Goal: Entertainment & Leisure: Browse casually

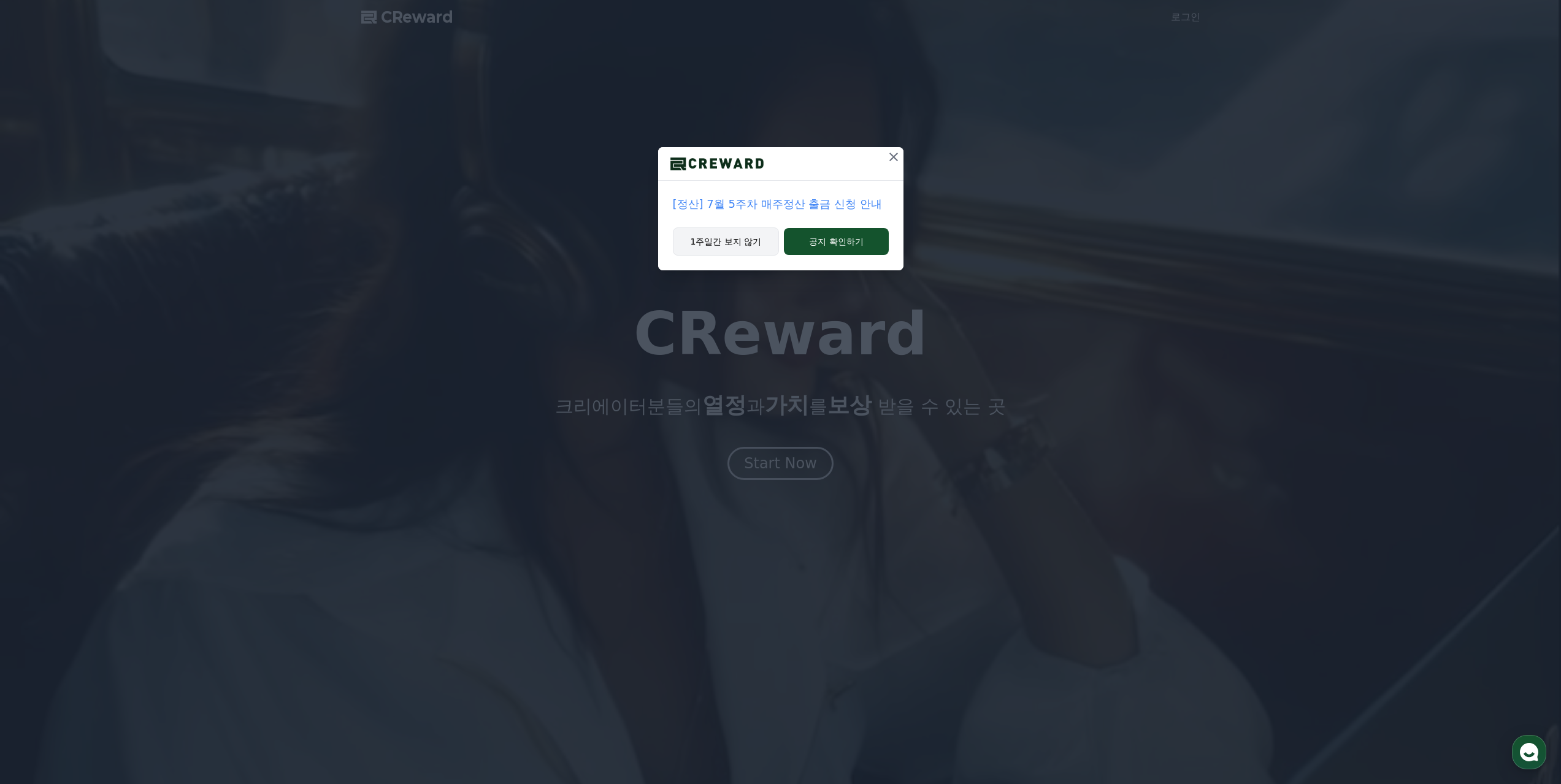
click at [739, 238] on button "1주일간 보지 않기" at bounding box center [726, 241] width 107 height 28
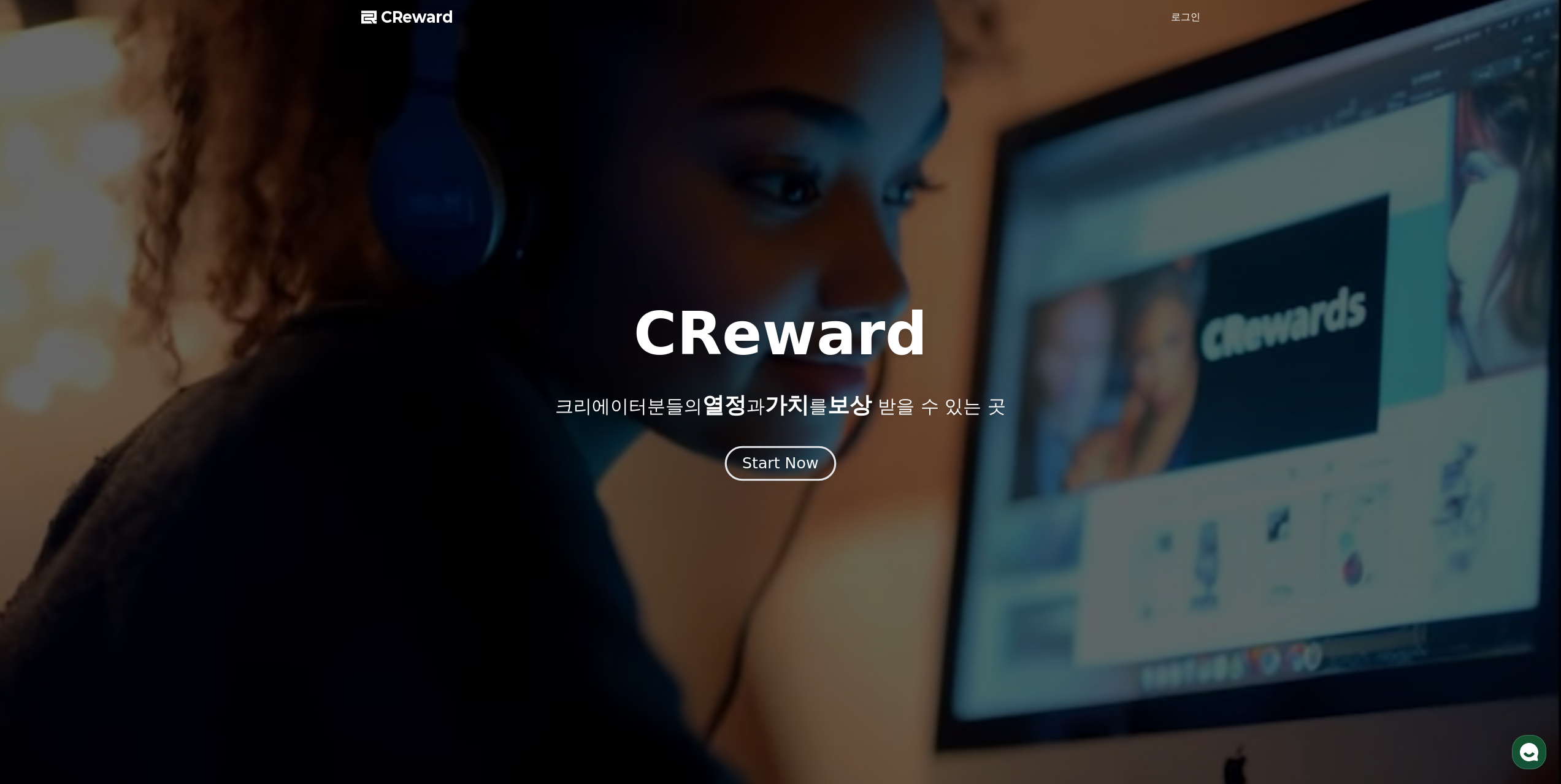
click at [776, 459] on div "Start Now" at bounding box center [780, 463] width 76 height 21
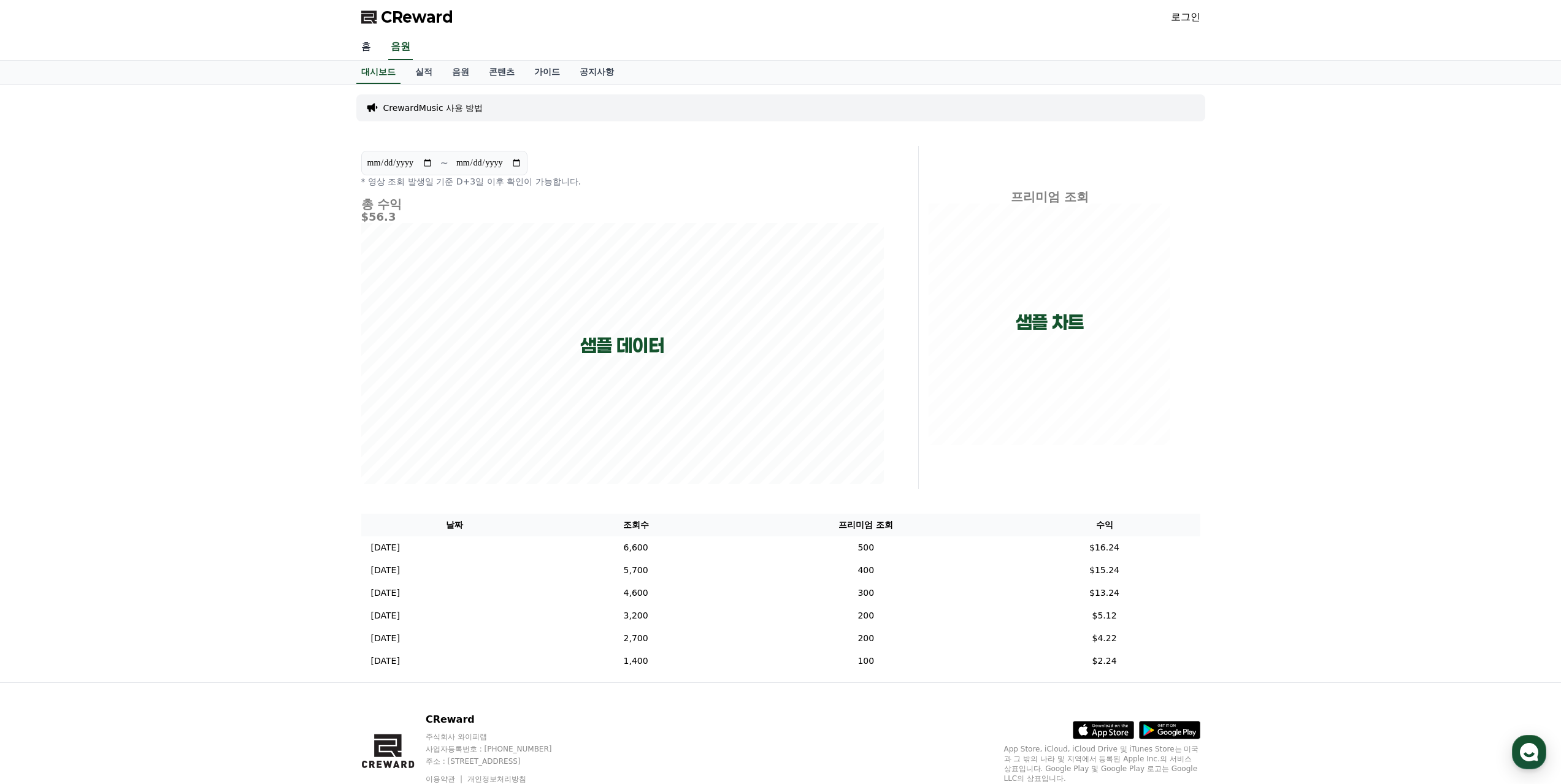
click at [367, 48] on link "홈" at bounding box center [366, 47] width 29 height 26
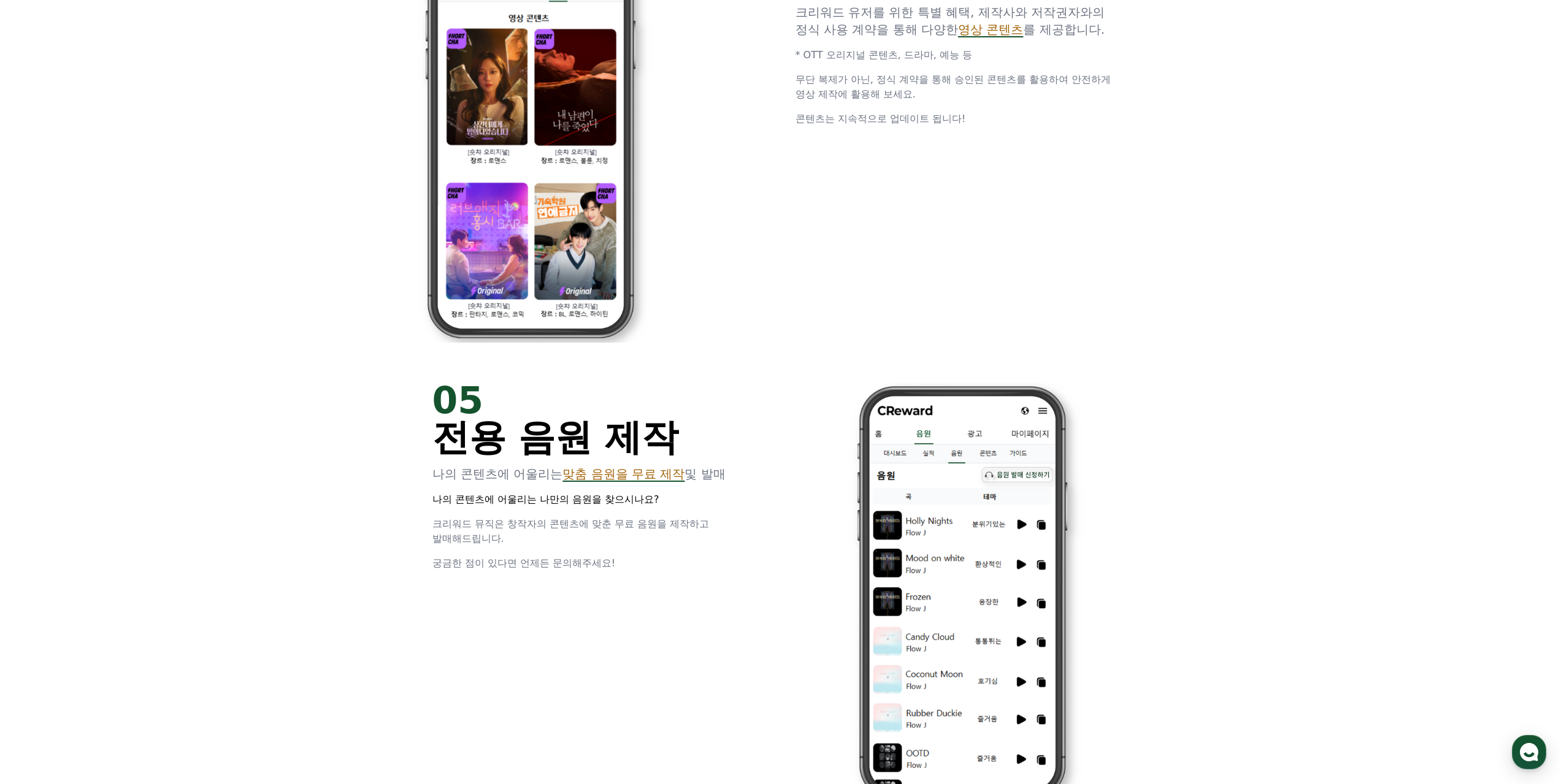
scroll to position [2574, 0]
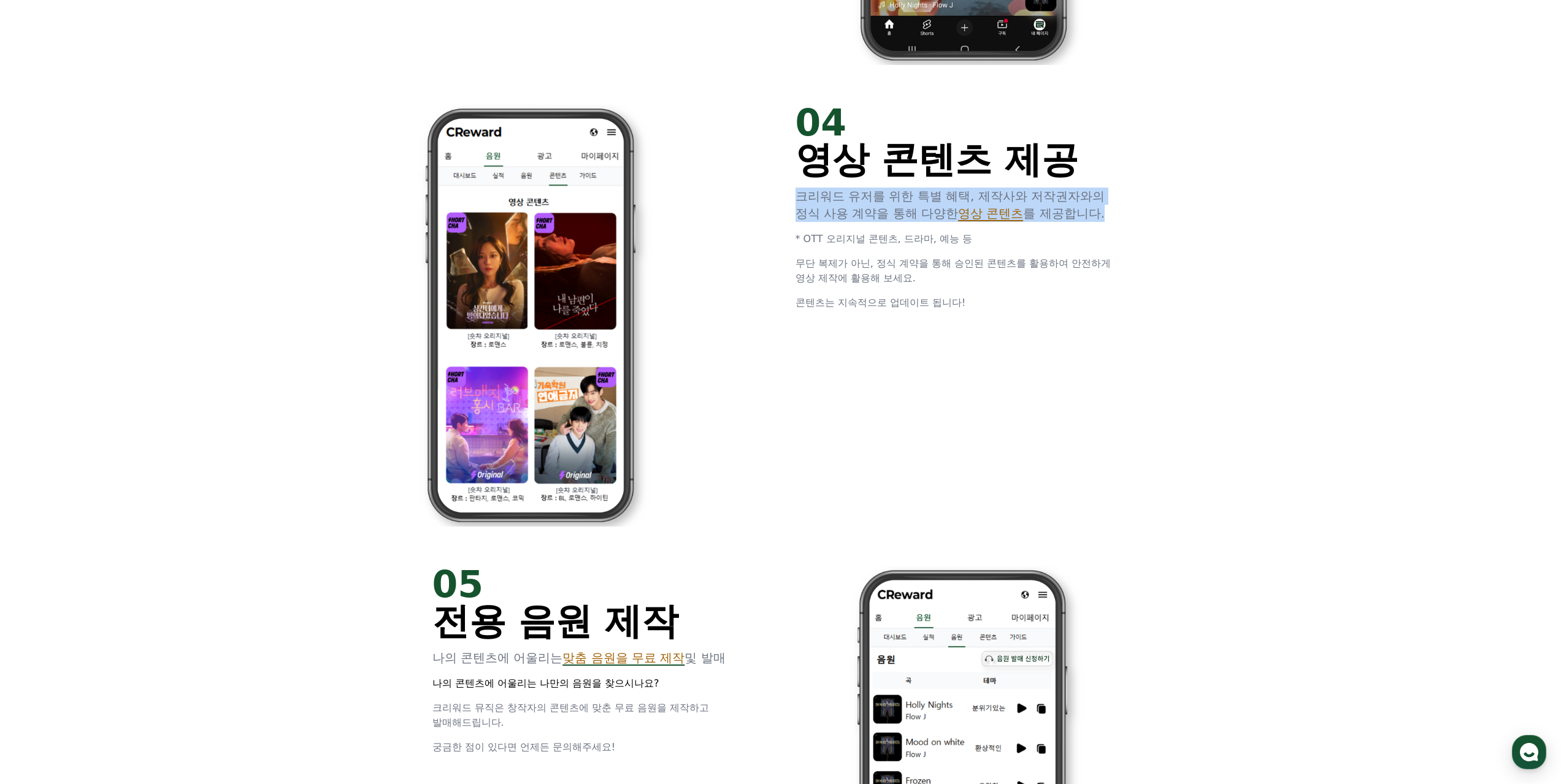
drag, startPoint x: 800, startPoint y: 192, endPoint x: 1121, endPoint y: 211, distance: 321.6
click at [1121, 211] on p "크리워드 유저를 위한 특별 혜택, 제작사와 저작권자와의 정식 사용 계약을 통해 다양한 영상 콘텐츠 를 제공합니다." at bounding box center [962, 205] width 334 height 35
click at [1110, 238] on p "* OTT 오리지널 콘텐츠, 드라마, 예능 등" at bounding box center [962, 239] width 334 height 15
drag, startPoint x: 817, startPoint y: 304, endPoint x: 941, endPoint y: 304, distance: 124.0
click at [941, 304] on span "콘텐츠는 지속적으로 업데이트 됩니다!" at bounding box center [880, 302] width 171 height 11
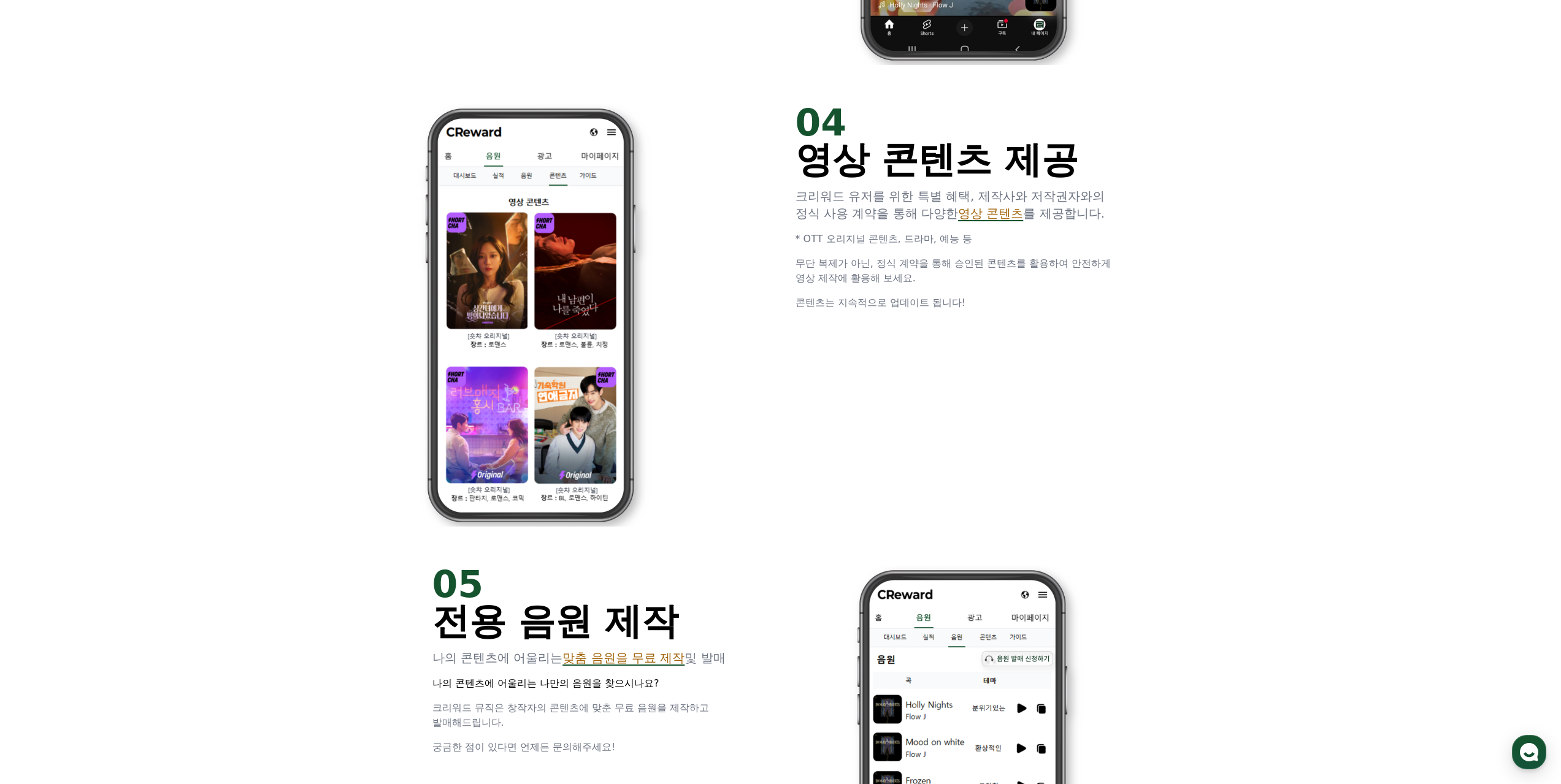
click at [994, 316] on div "04 영상 콘텐츠 제공 크리워드 유저를 위한 특별 혜택, 제작사와 저작권자와의 정식 사용 계약을 통해 다양한 영상 콘텐츠 를 제공합니다. * …" at bounding box center [780, 315] width 736 height 462
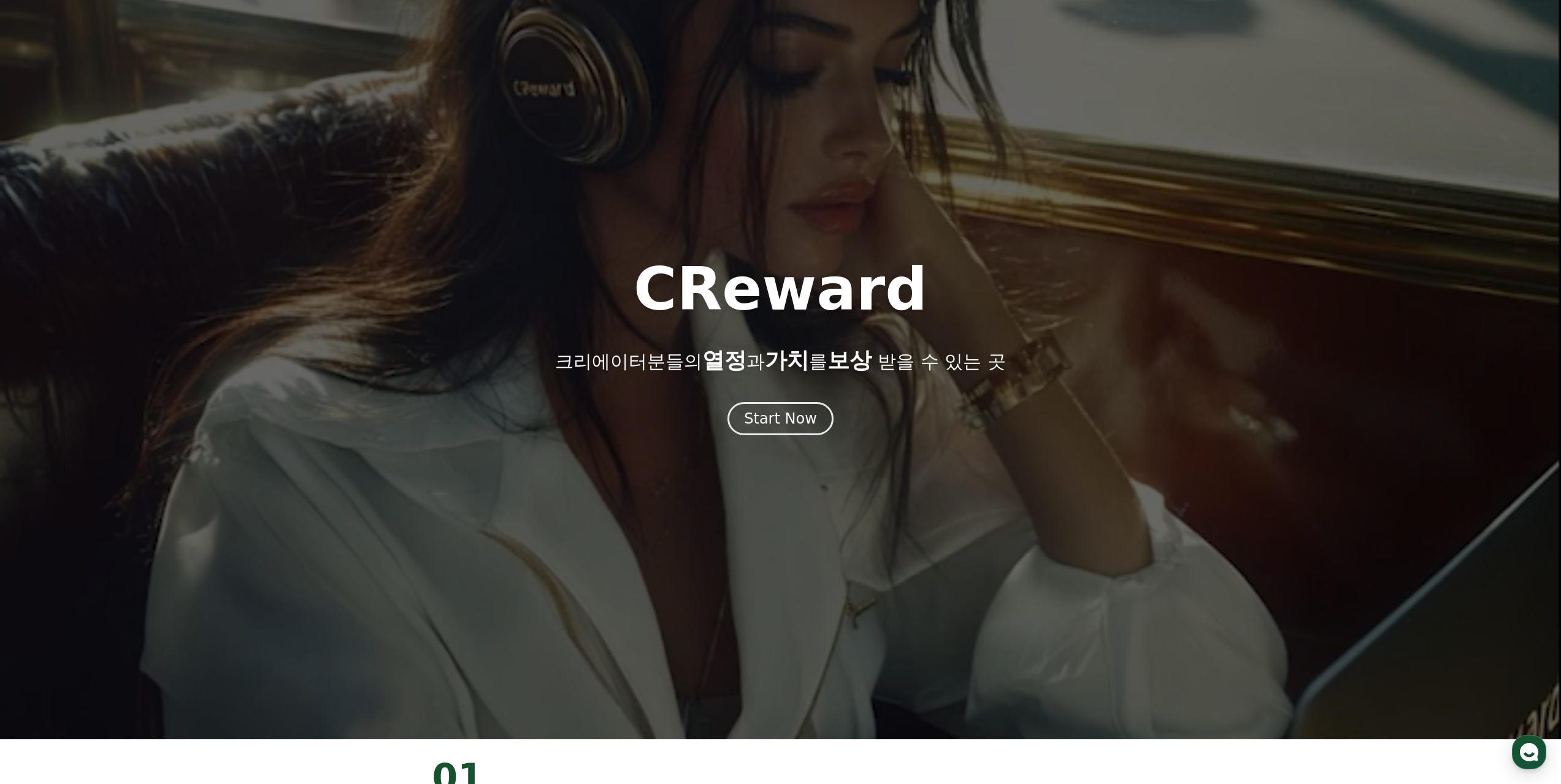
scroll to position [0, 0]
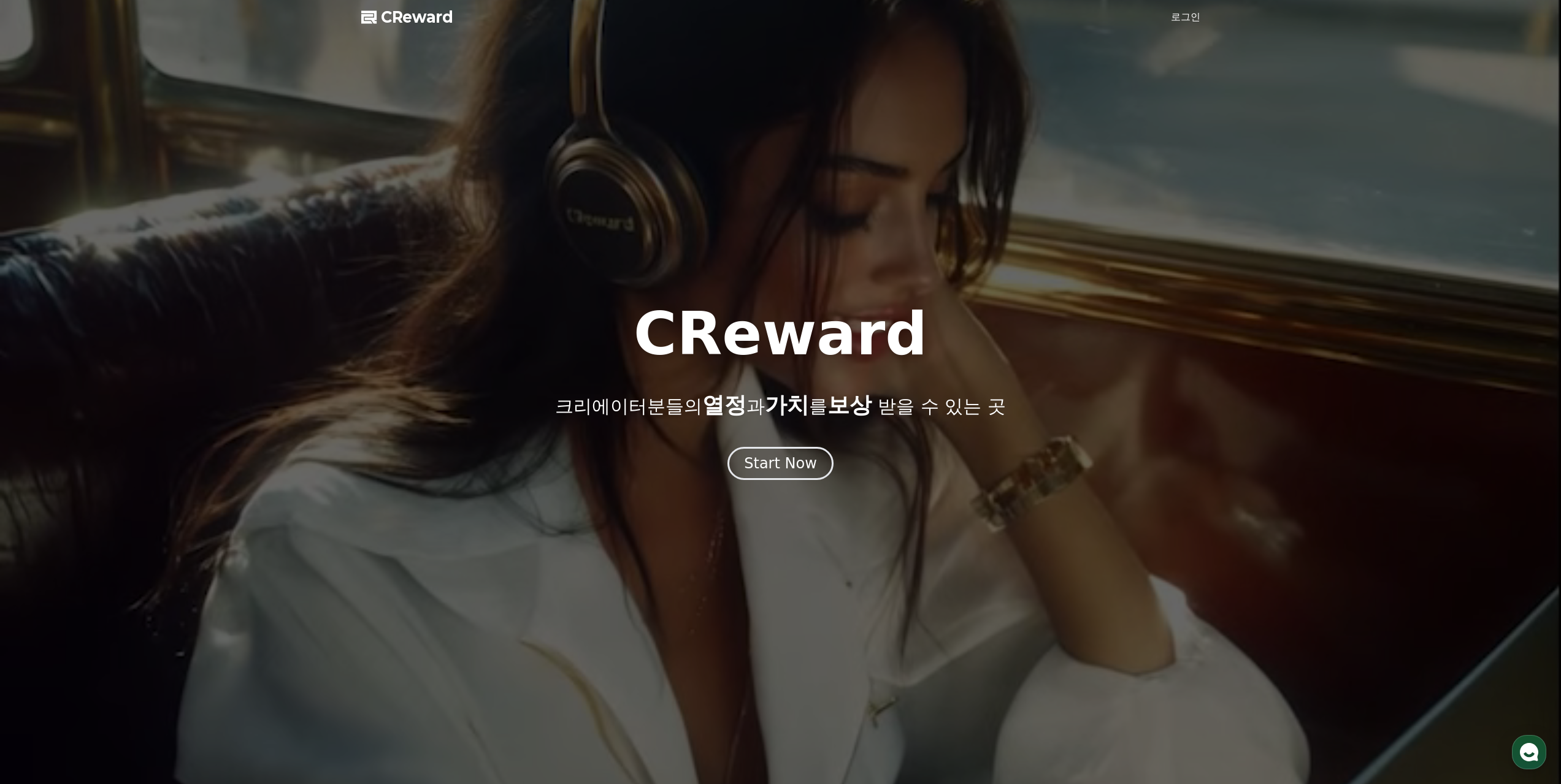
click at [1190, 20] on link "로그인" at bounding box center [1186, 17] width 29 height 15
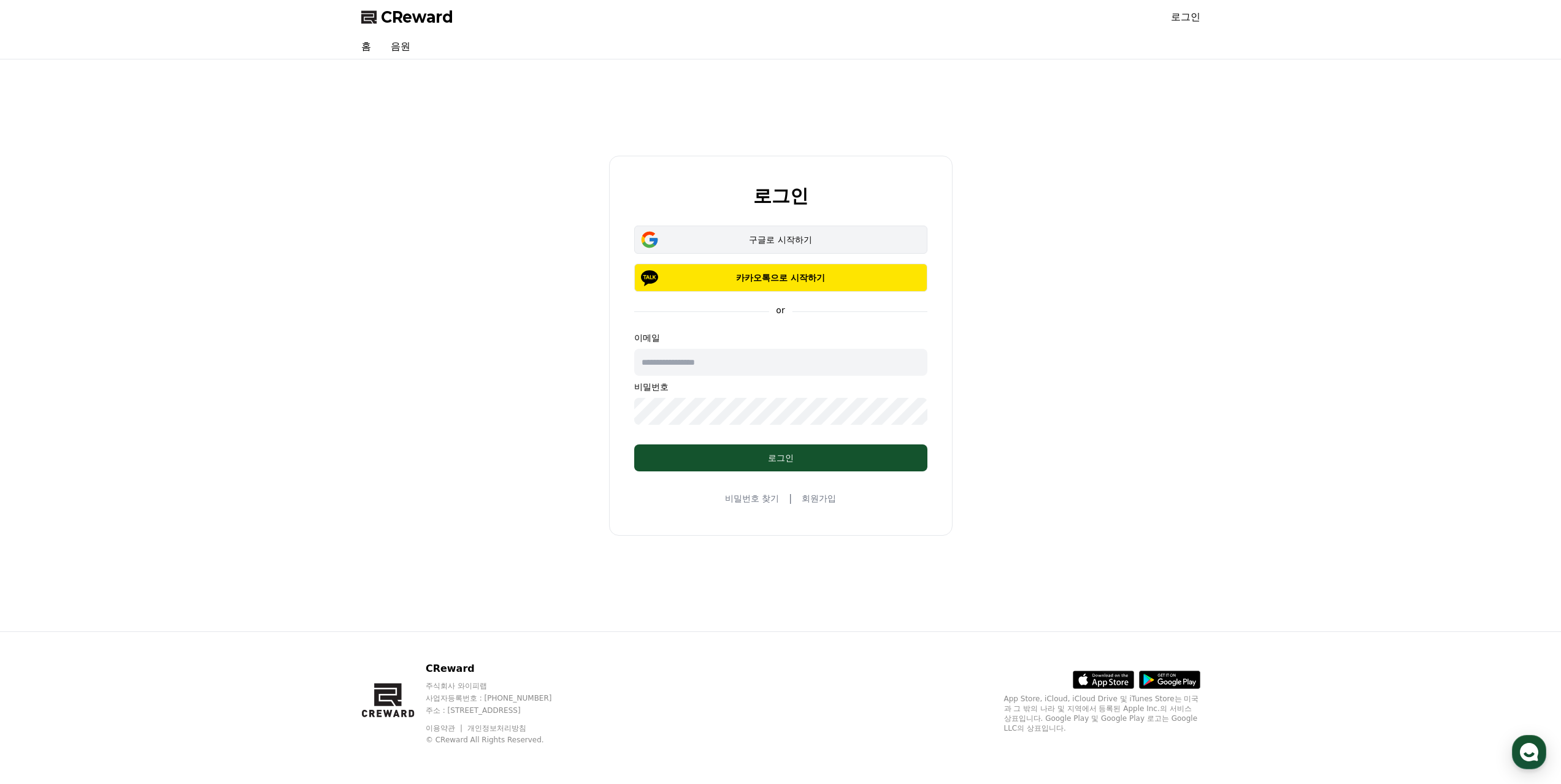
click at [769, 244] on div "구글로 시작하기" at bounding box center [780, 240] width 257 height 12
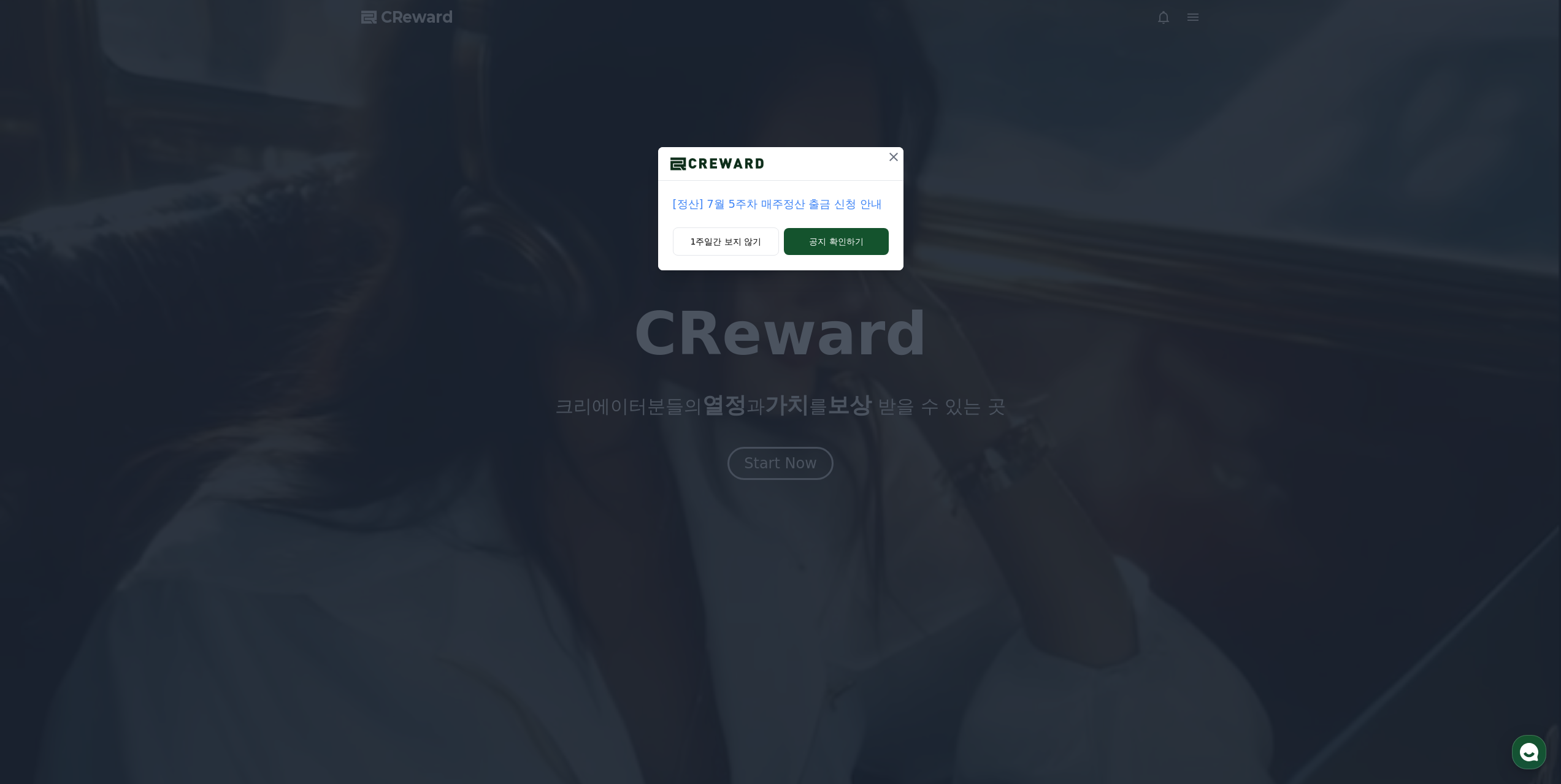
click at [892, 156] on icon at bounding box center [893, 157] width 9 height 9
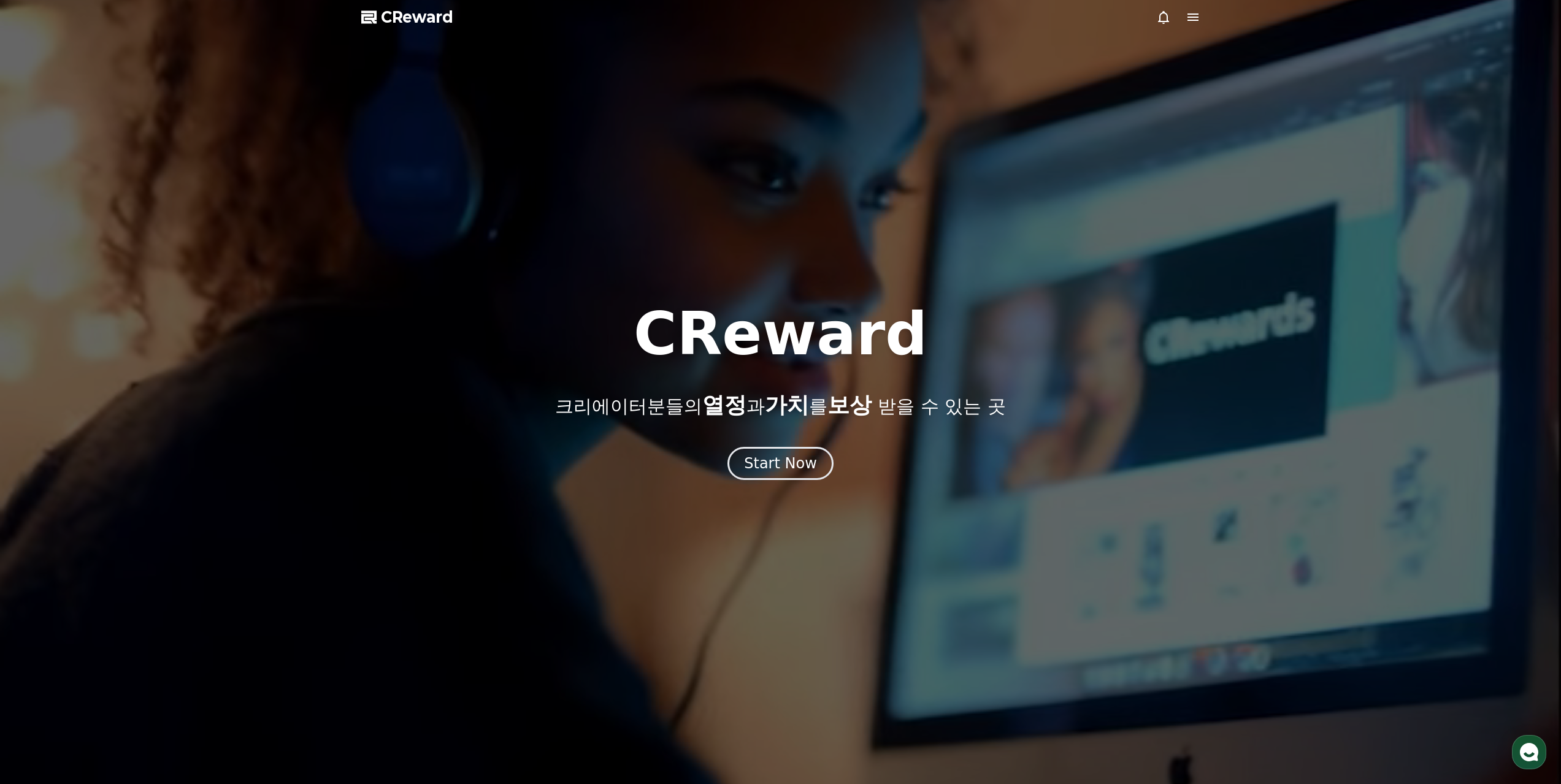
click at [1194, 19] on icon at bounding box center [1193, 17] width 15 height 15
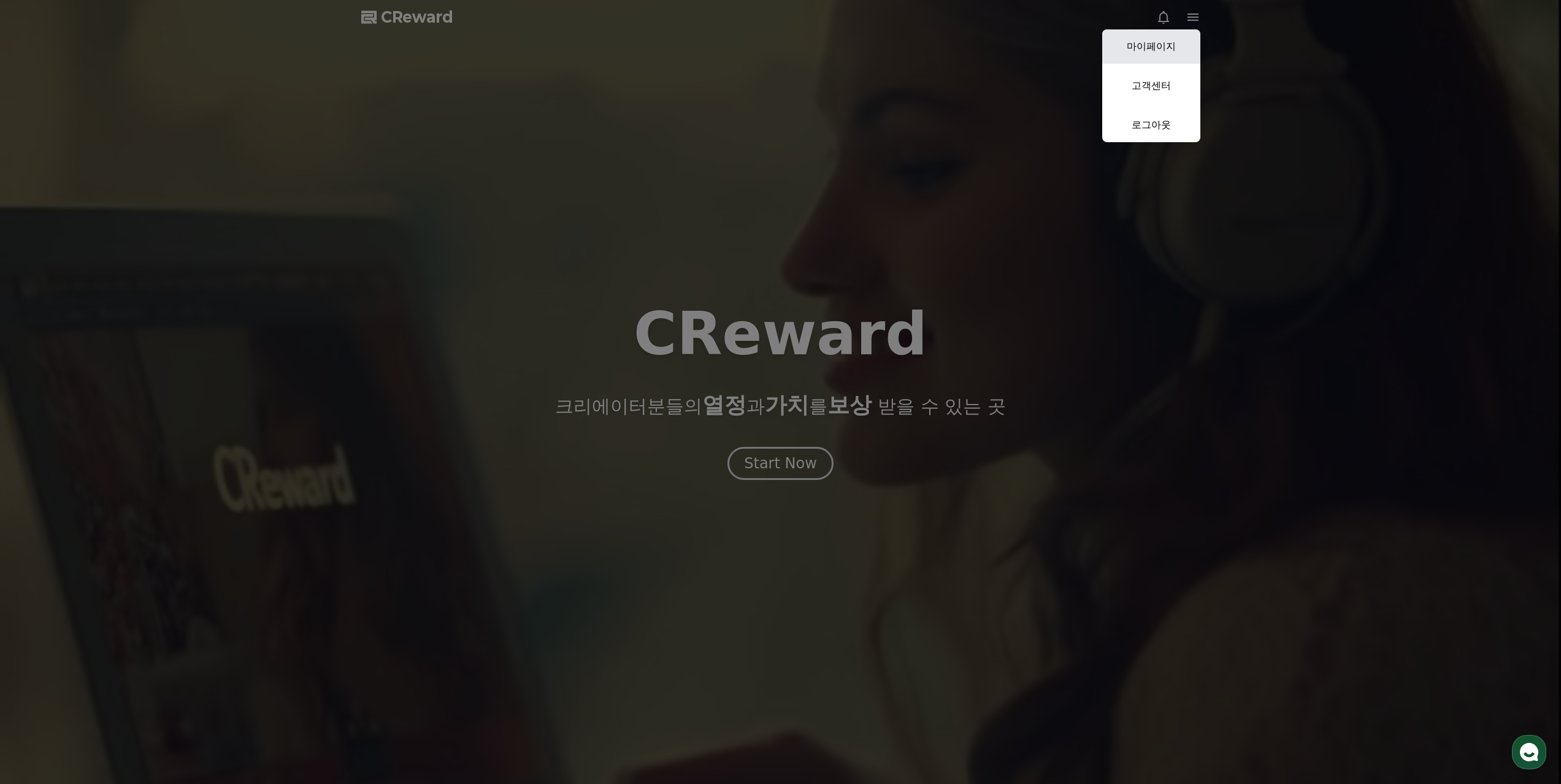
click at [1170, 53] on link "마이페이지" at bounding box center [1151, 47] width 98 height 35
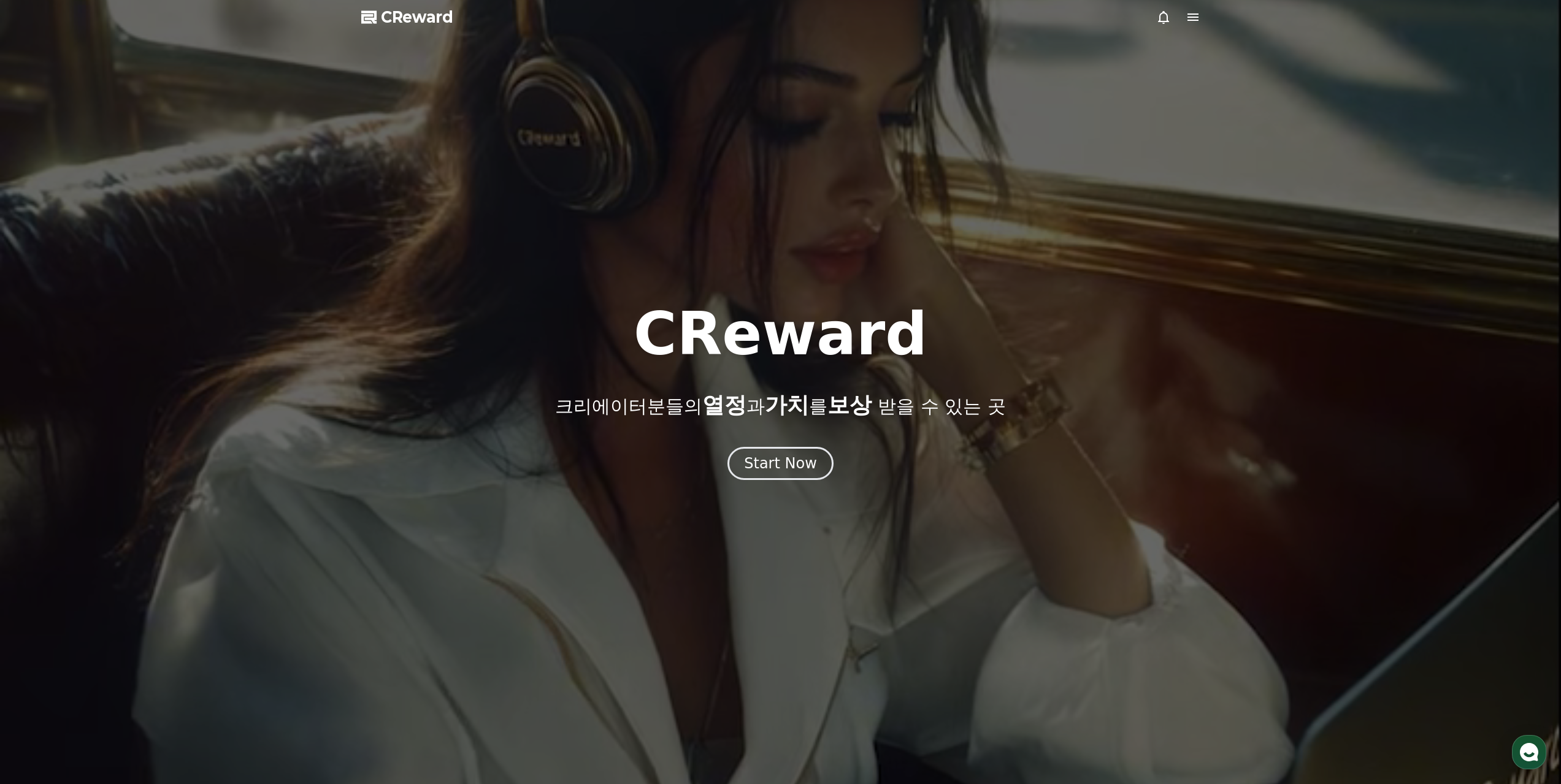
select select "**********"
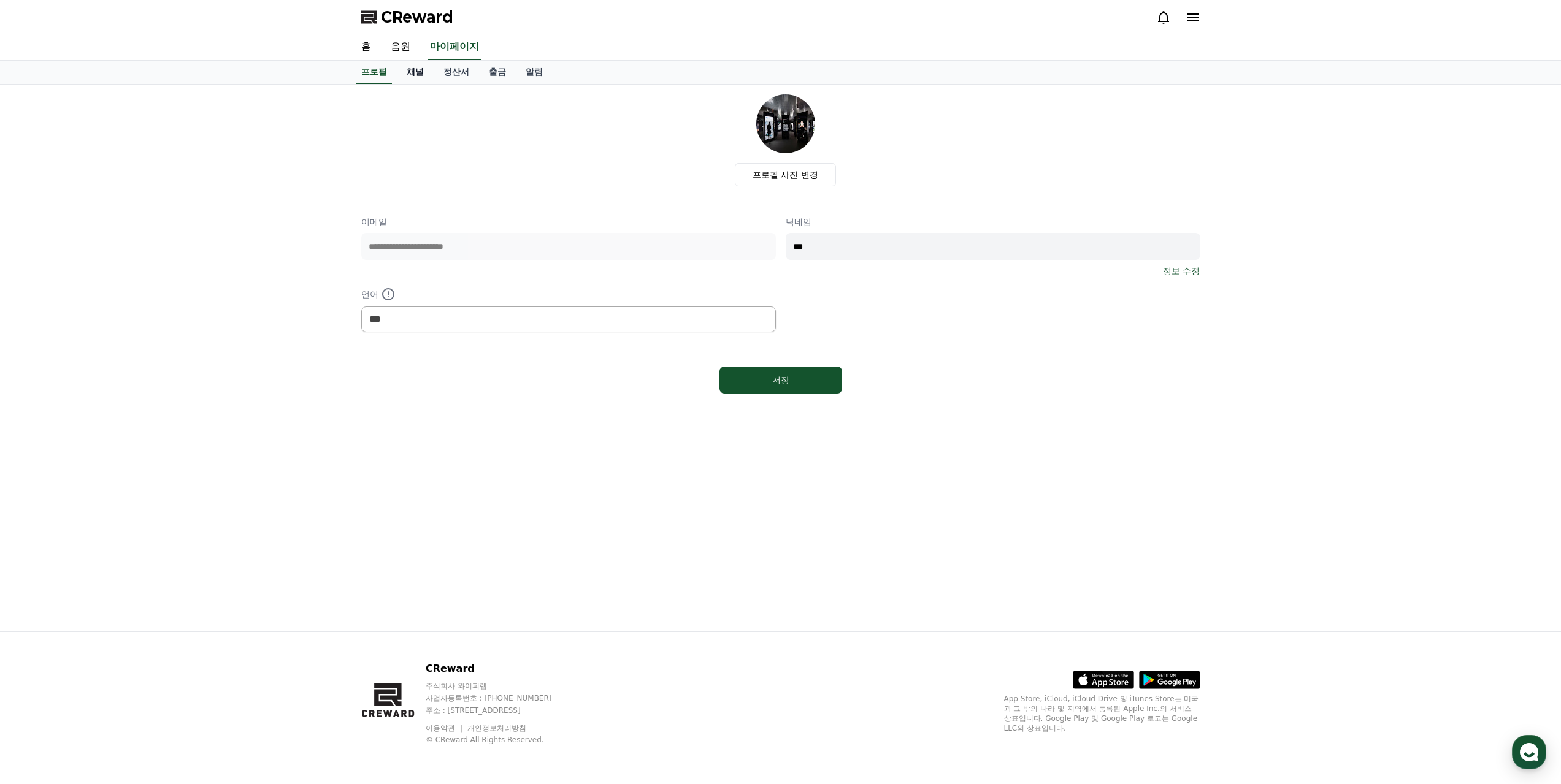
click at [414, 76] on link "채널" at bounding box center [415, 72] width 37 height 23
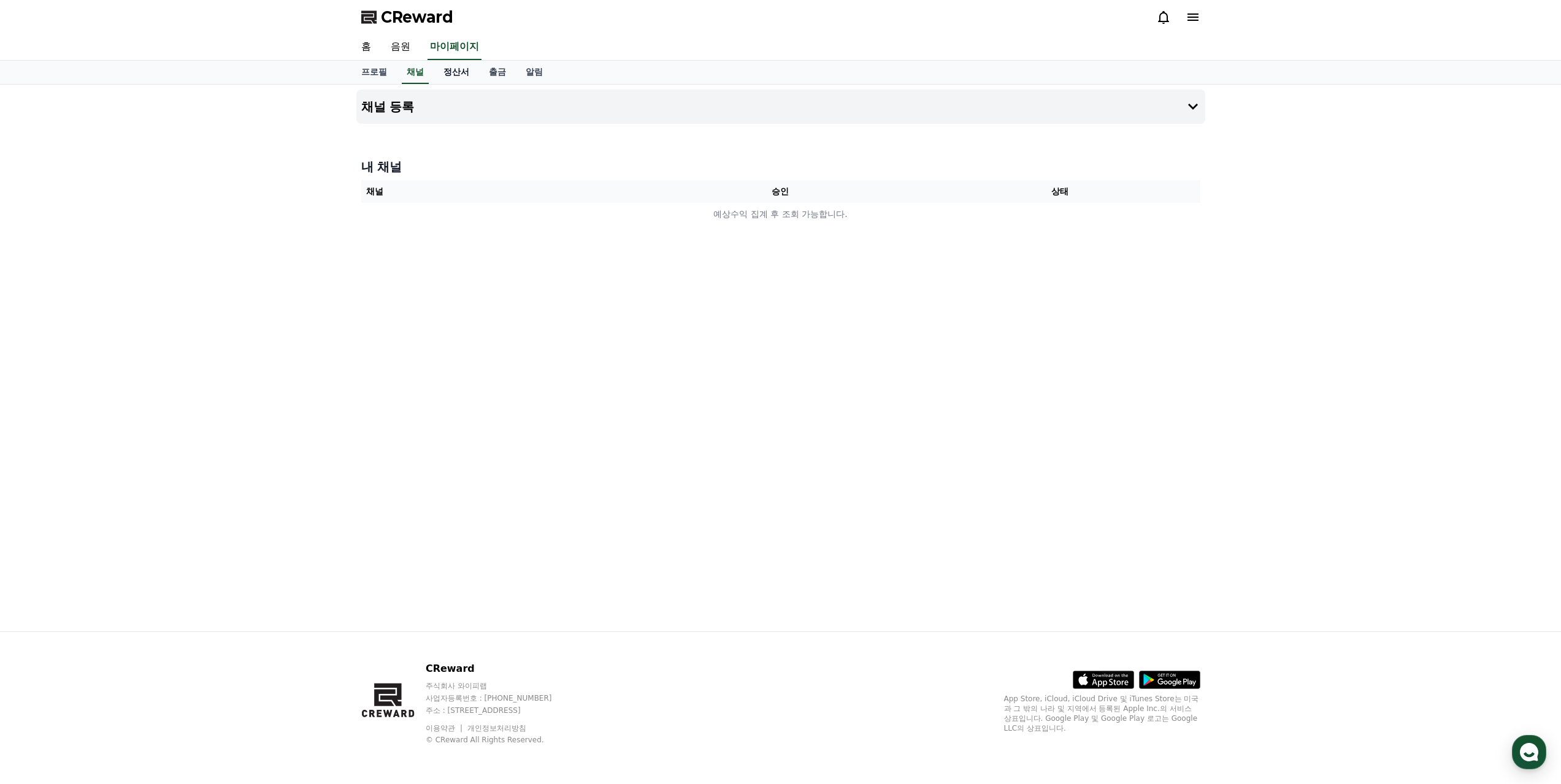
click at [453, 73] on link "정산서" at bounding box center [457, 72] width 45 height 23
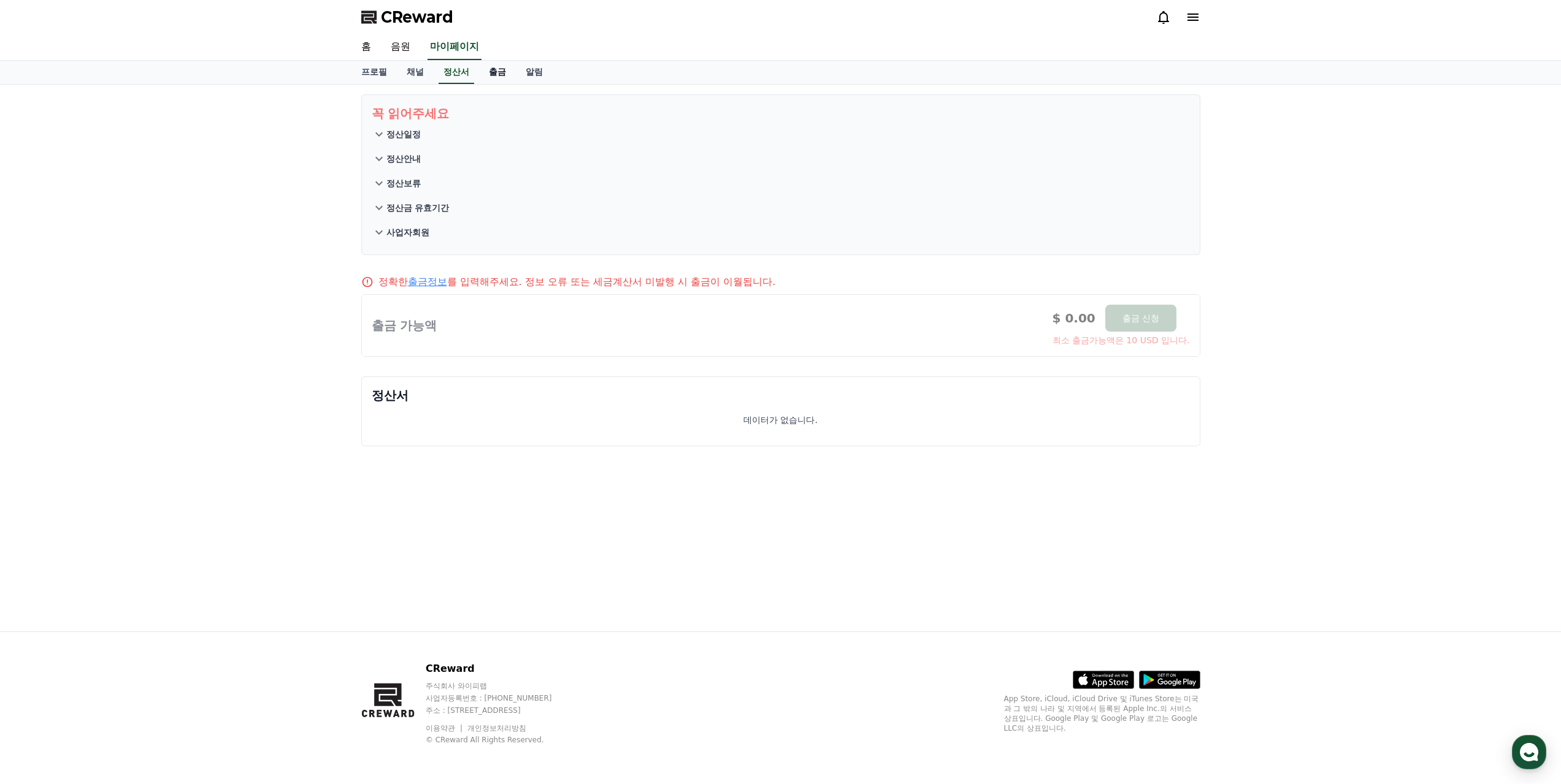
click at [502, 73] on link "출금" at bounding box center [497, 72] width 37 height 23
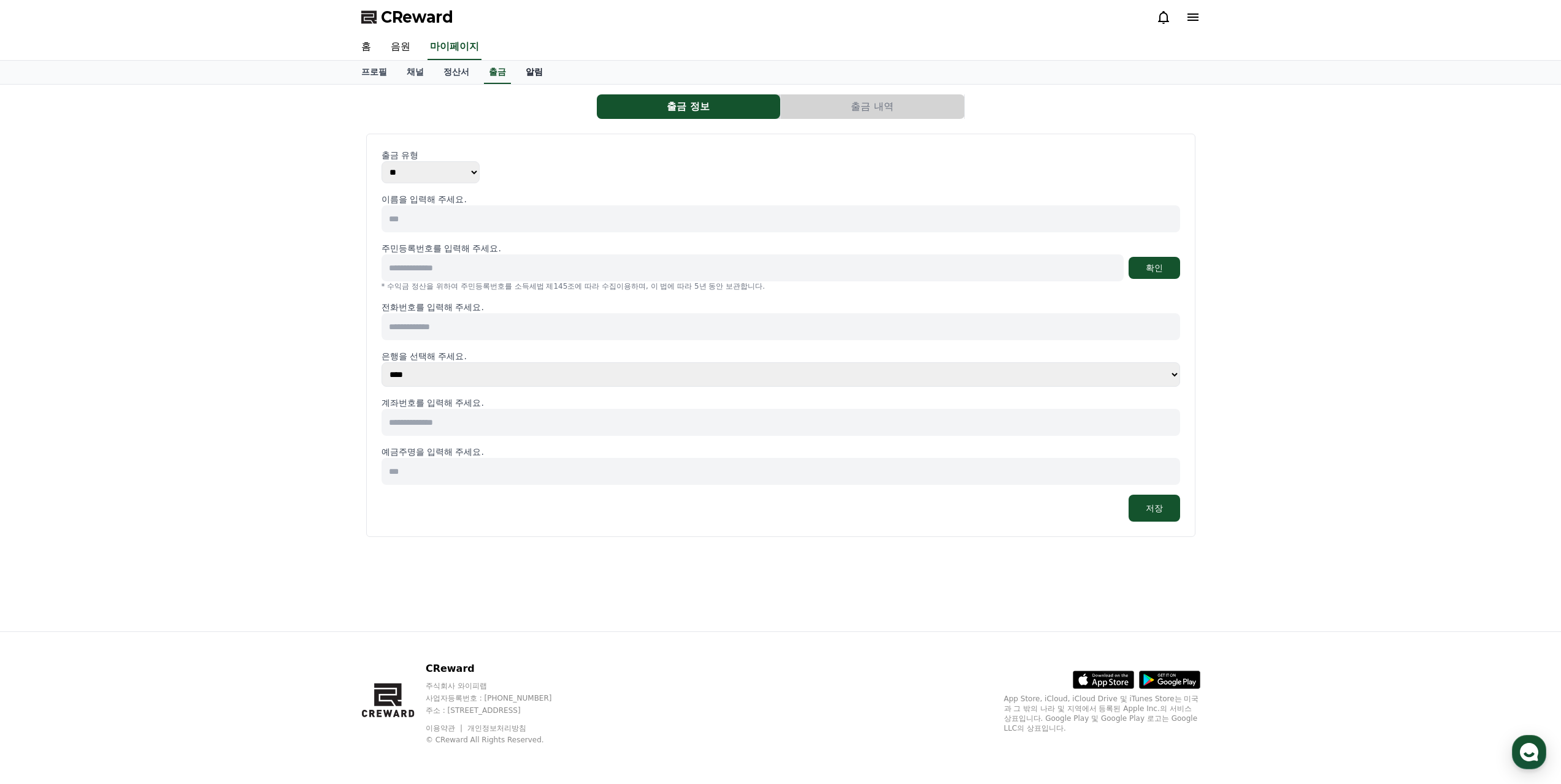
click at [530, 74] on link "알림" at bounding box center [534, 72] width 37 height 23
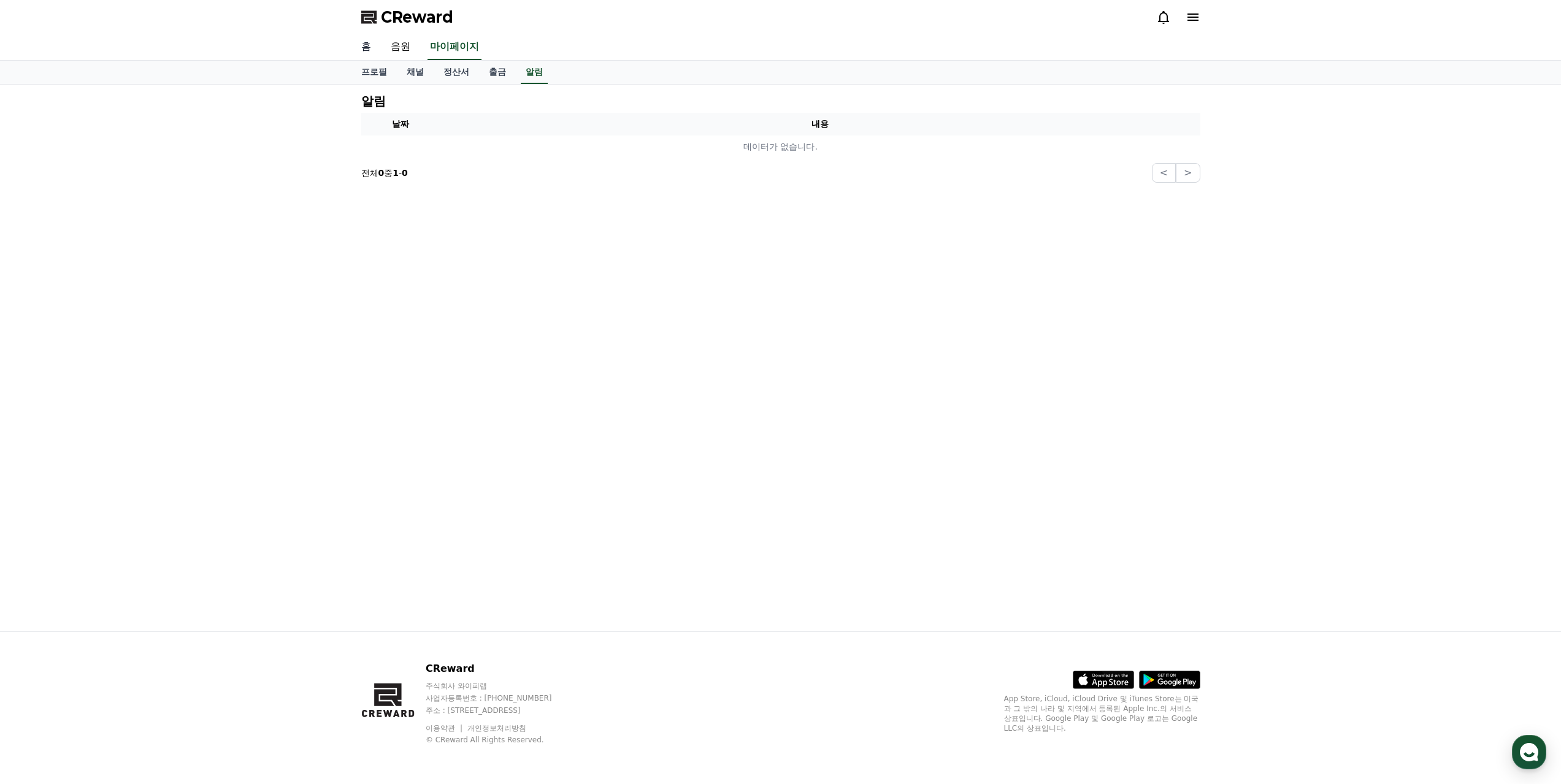
click at [368, 49] on link "홈" at bounding box center [366, 47] width 29 height 26
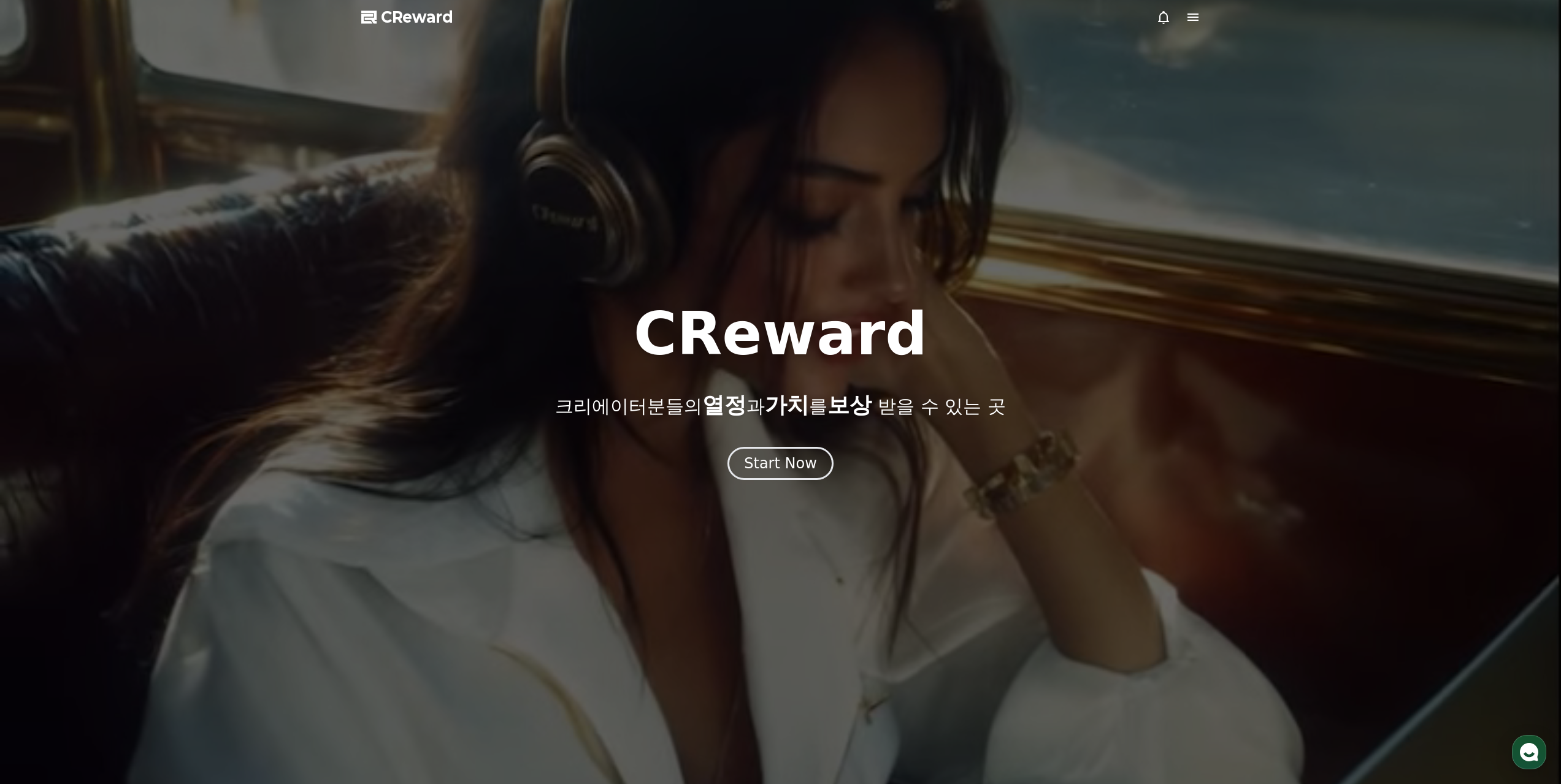
click at [1191, 20] on icon at bounding box center [1192, 17] width 11 height 7
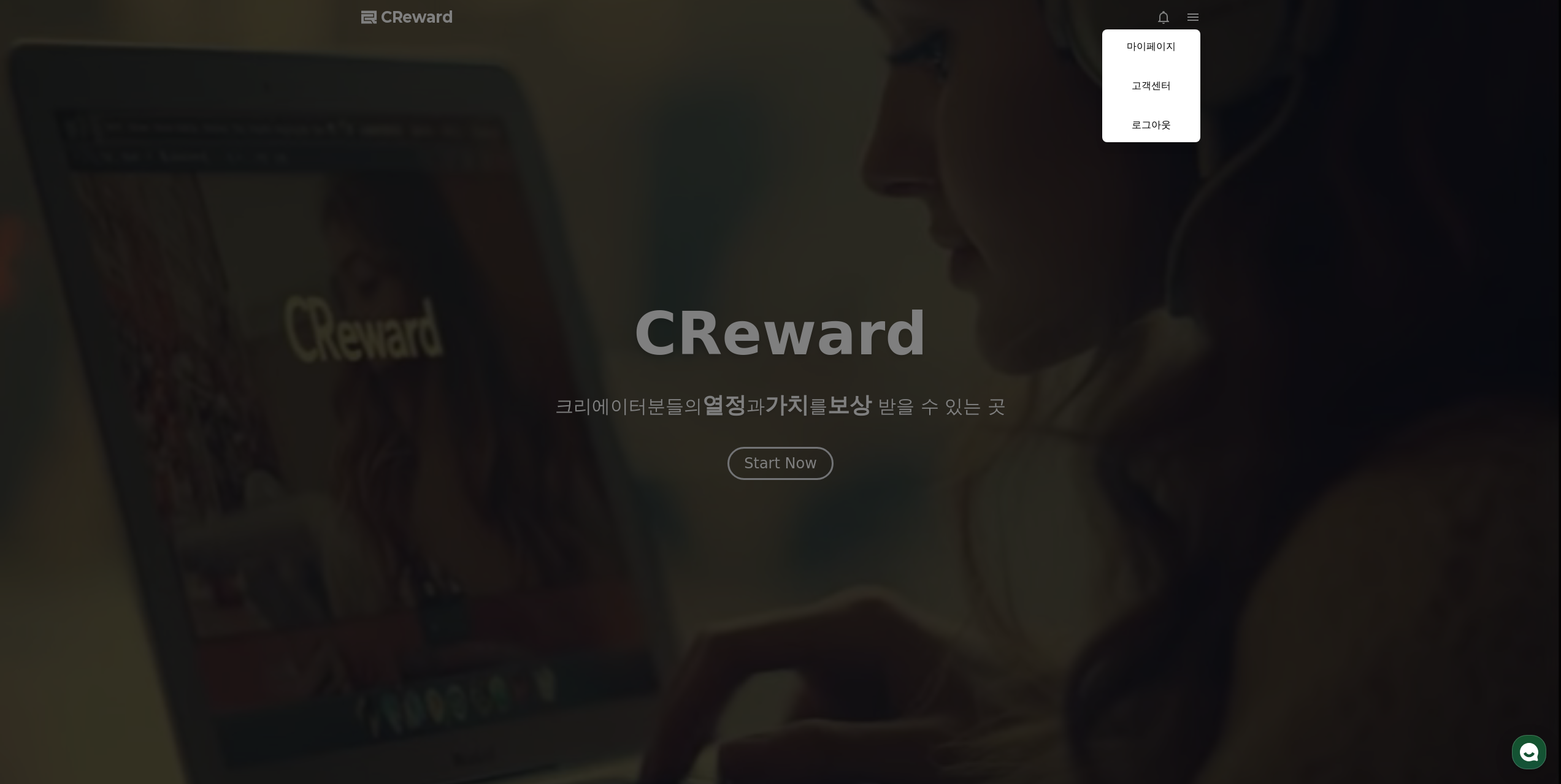
click at [891, 216] on button "close" at bounding box center [780, 392] width 1561 height 784
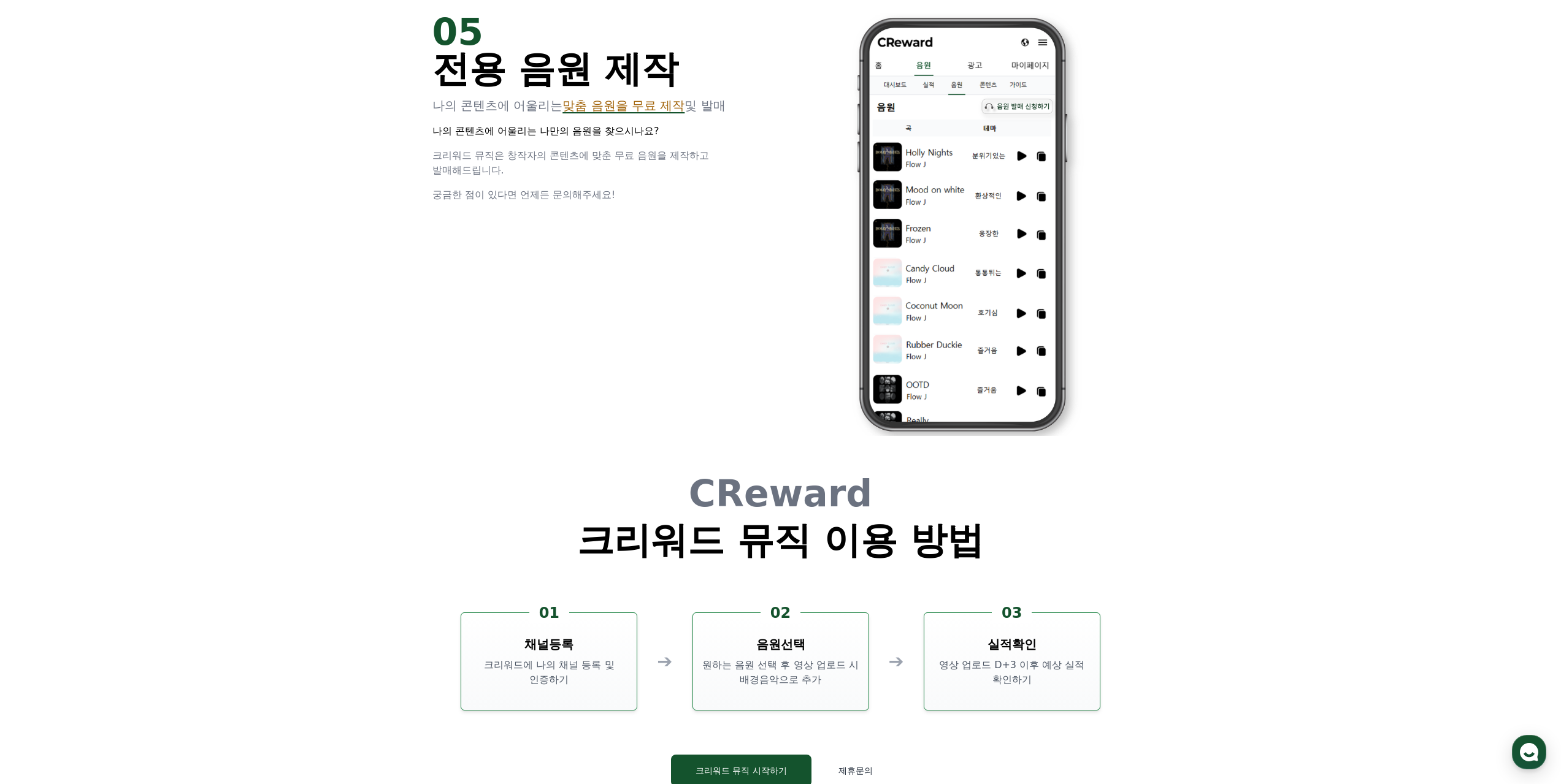
scroll to position [3310, 0]
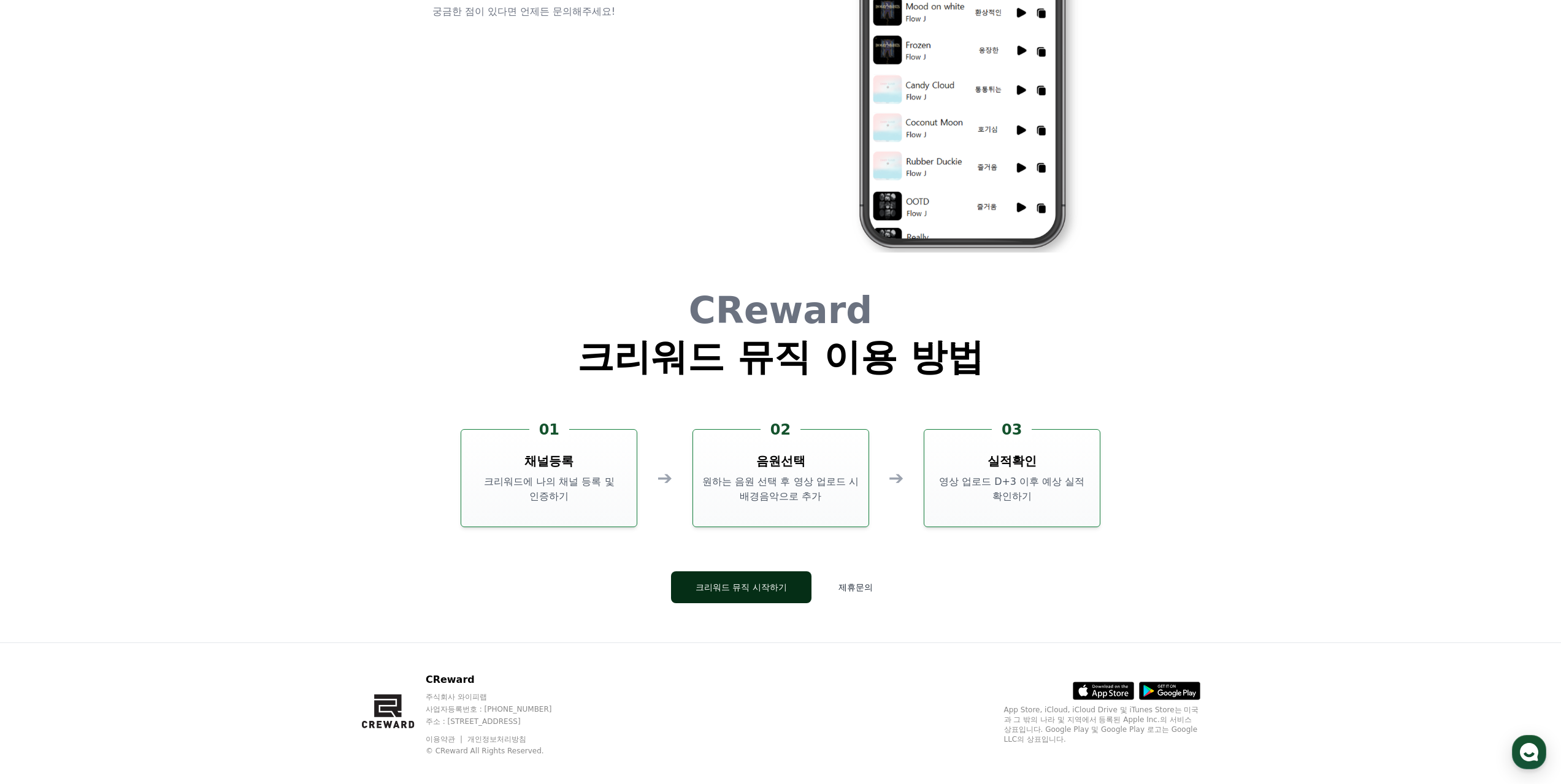
click at [739, 584] on button "크리워드 뮤직 시작하기" at bounding box center [741, 588] width 141 height 32
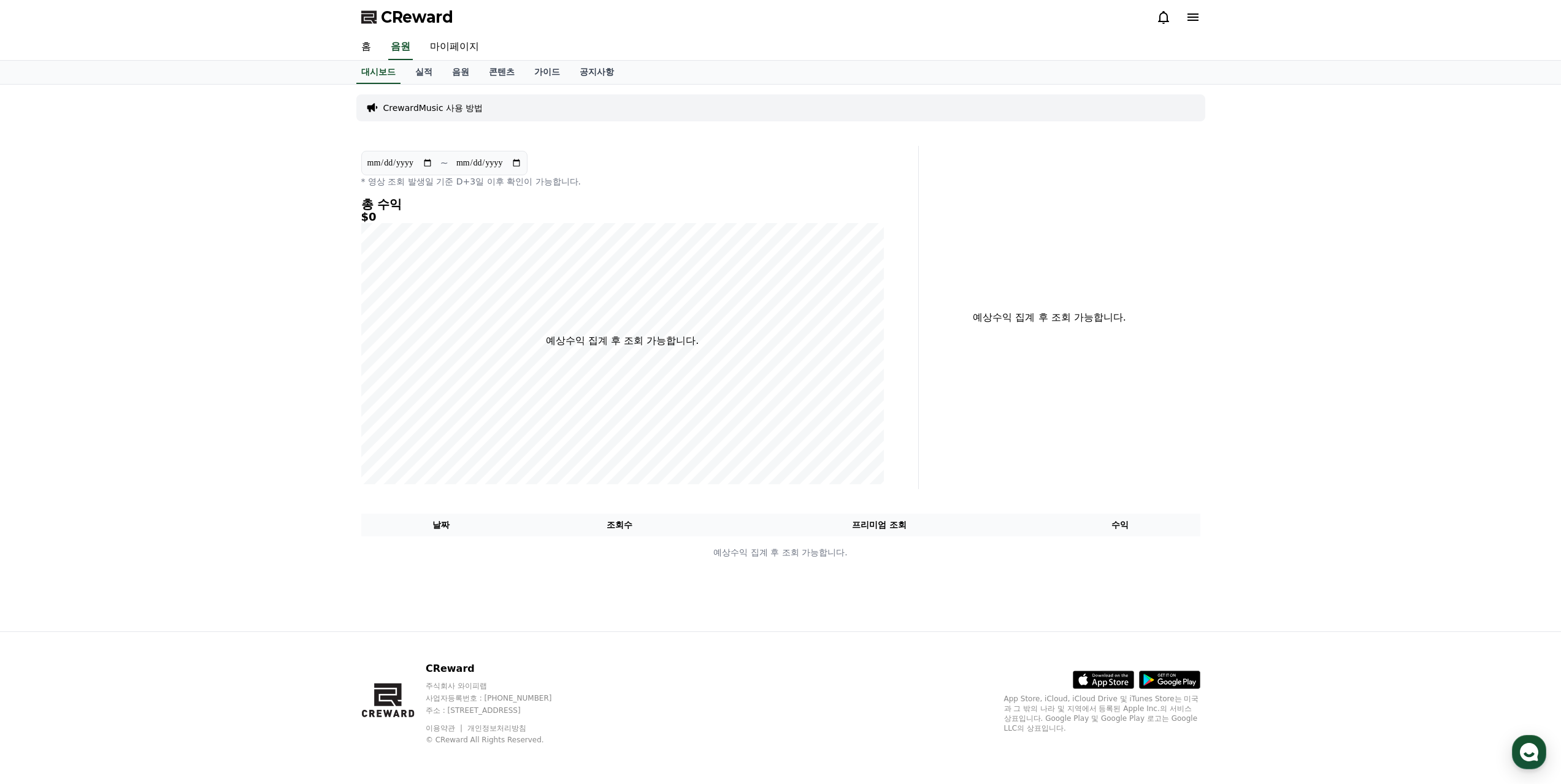
click at [420, 109] on p "CrewardMusic 사용 방법" at bounding box center [433, 108] width 100 height 12
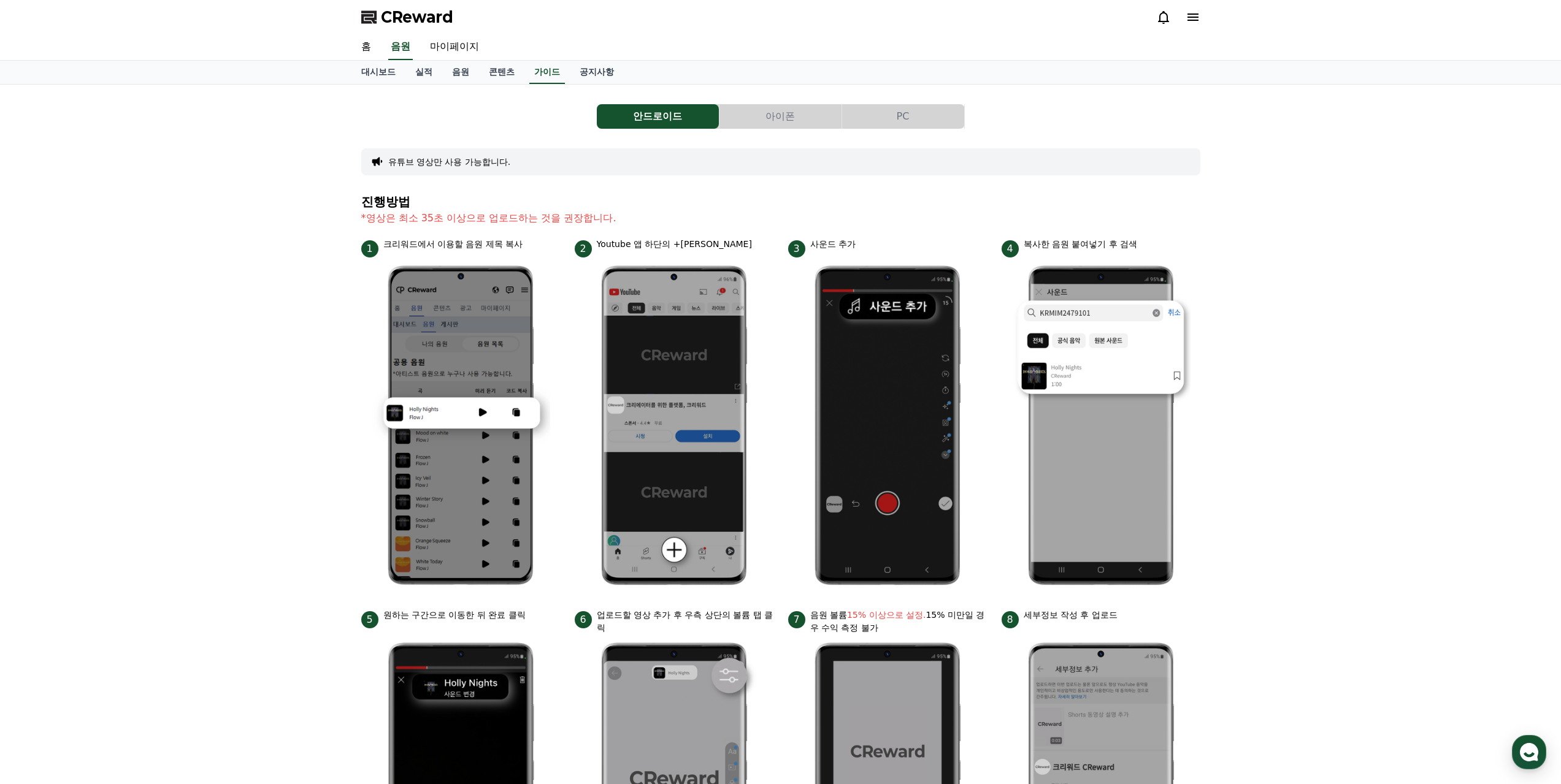
click at [888, 117] on button "PC" at bounding box center [902, 116] width 122 height 25
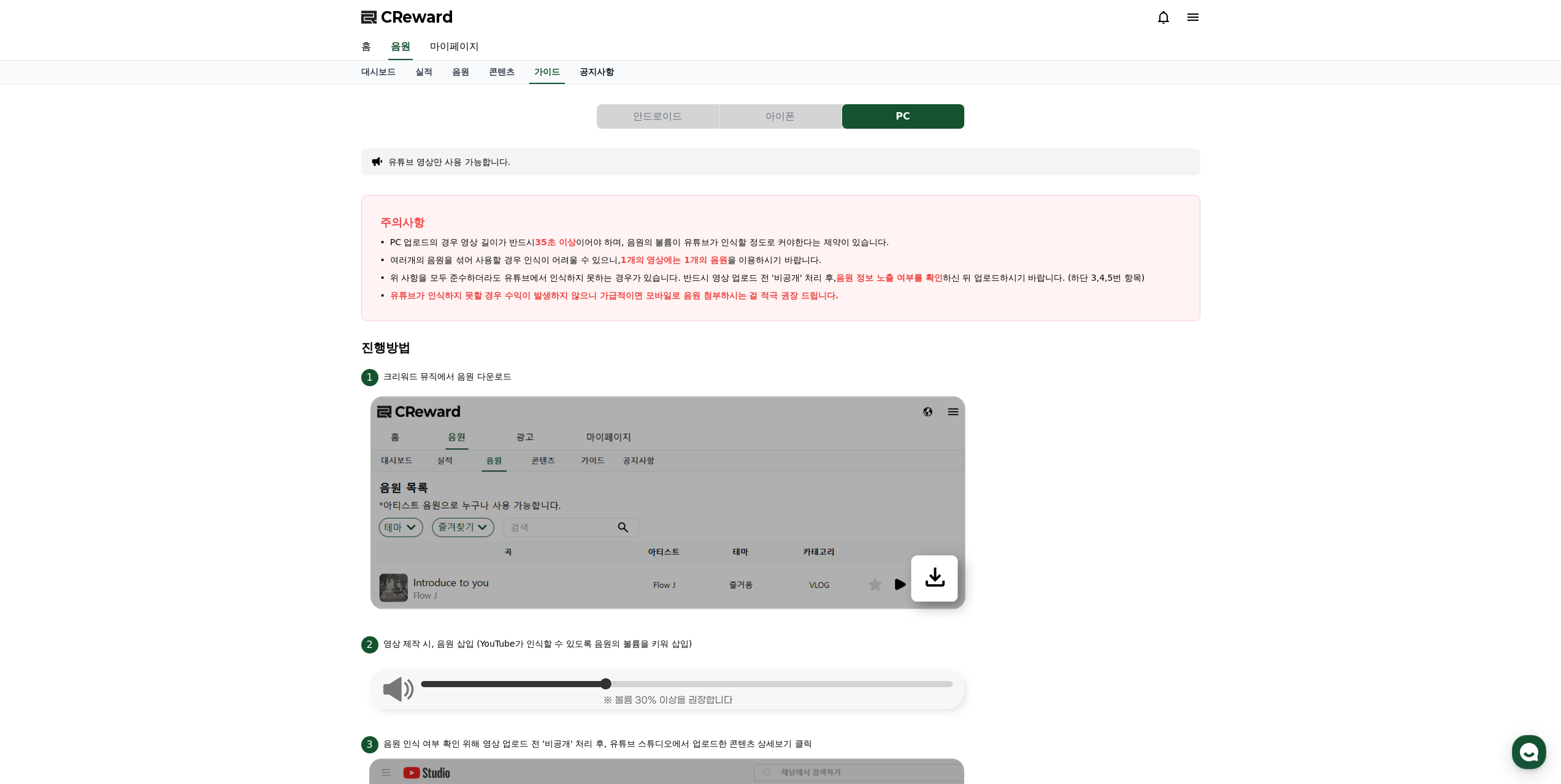
click at [587, 69] on link "공지사항" at bounding box center [597, 72] width 54 height 23
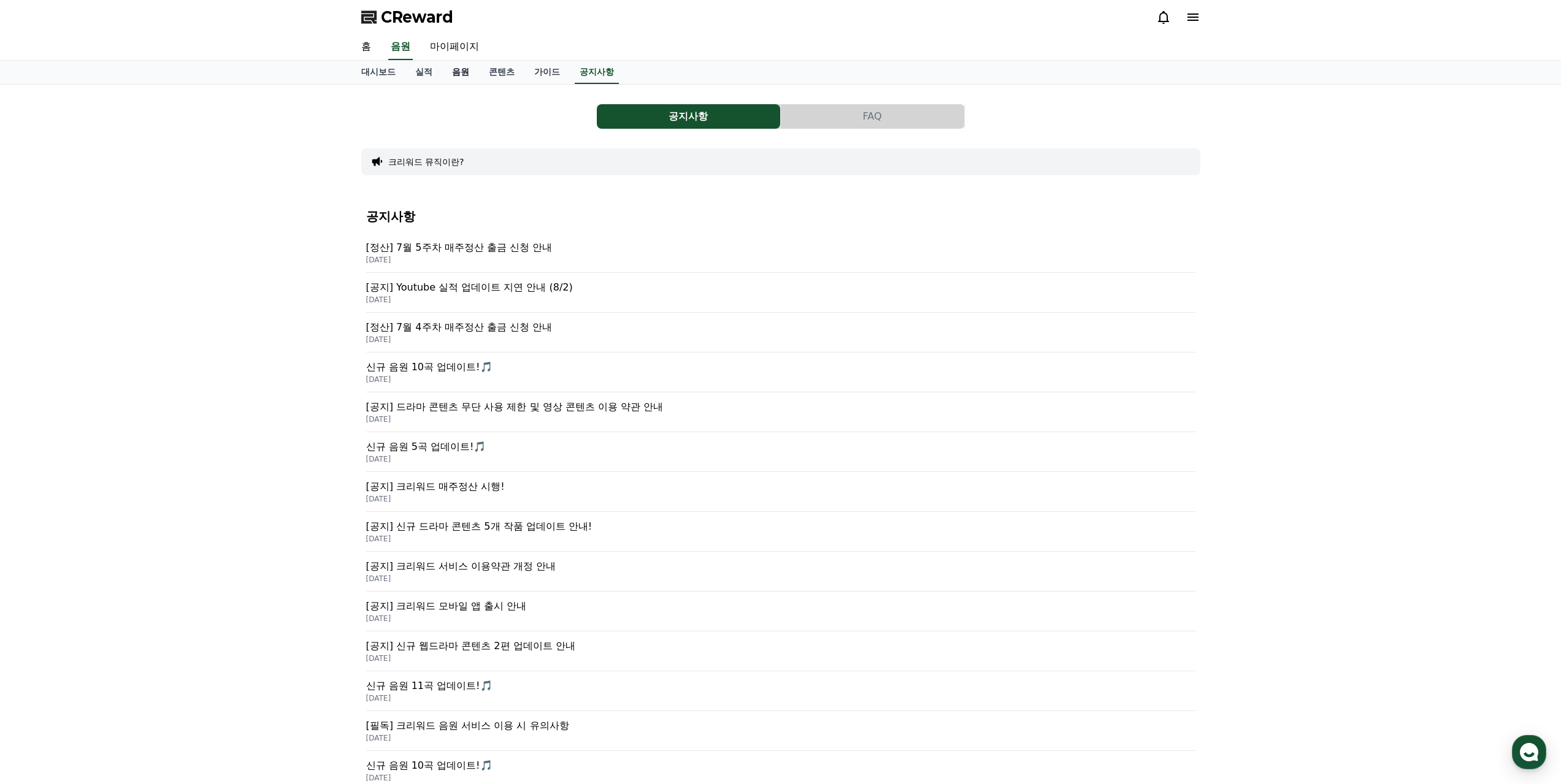
click at [466, 73] on link "음원" at bounding box center [460, 72] width 37 height 23
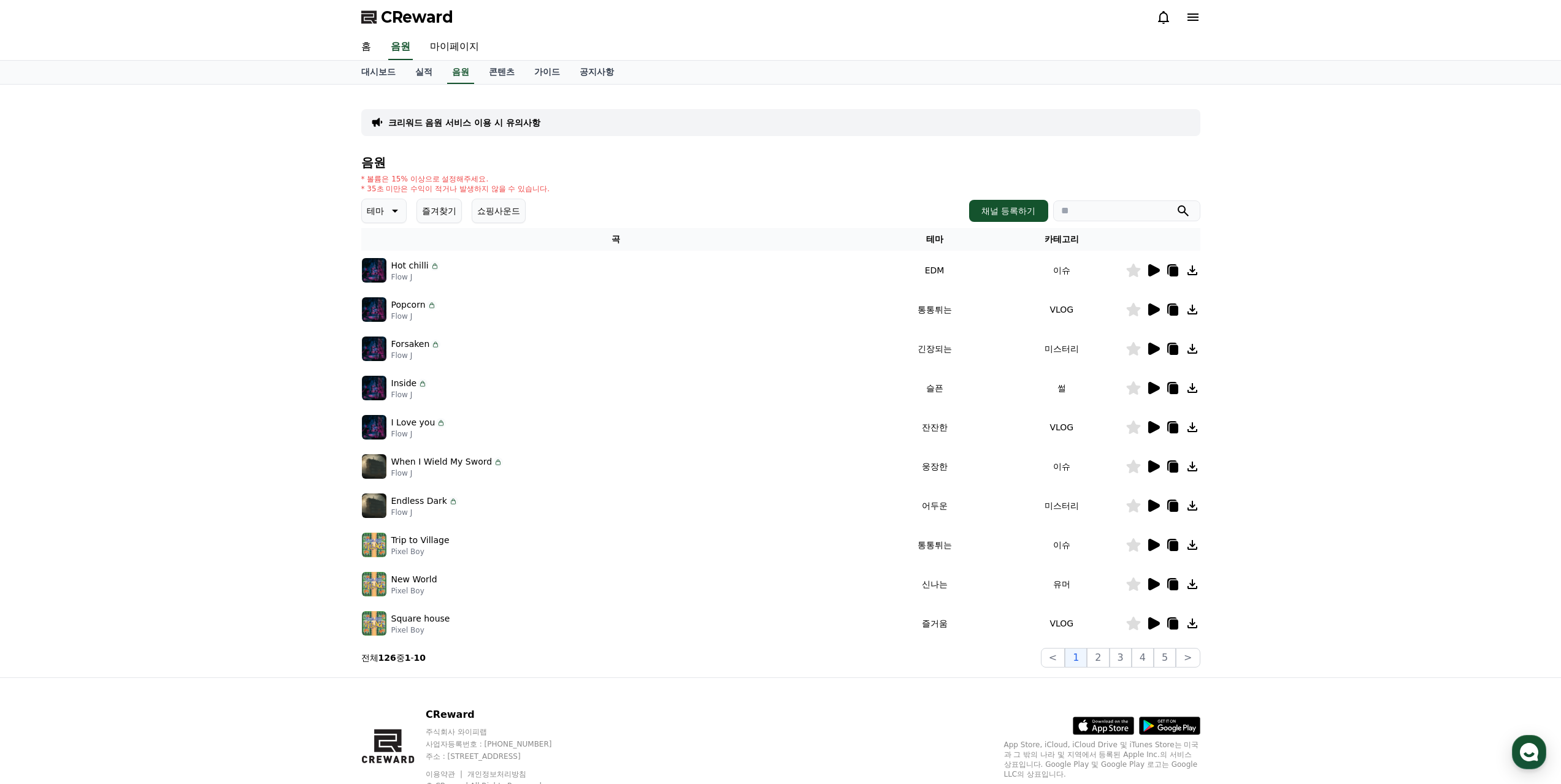
click at [1152, 269] on icon at bounding box center [1154, 270] width 11 height 12
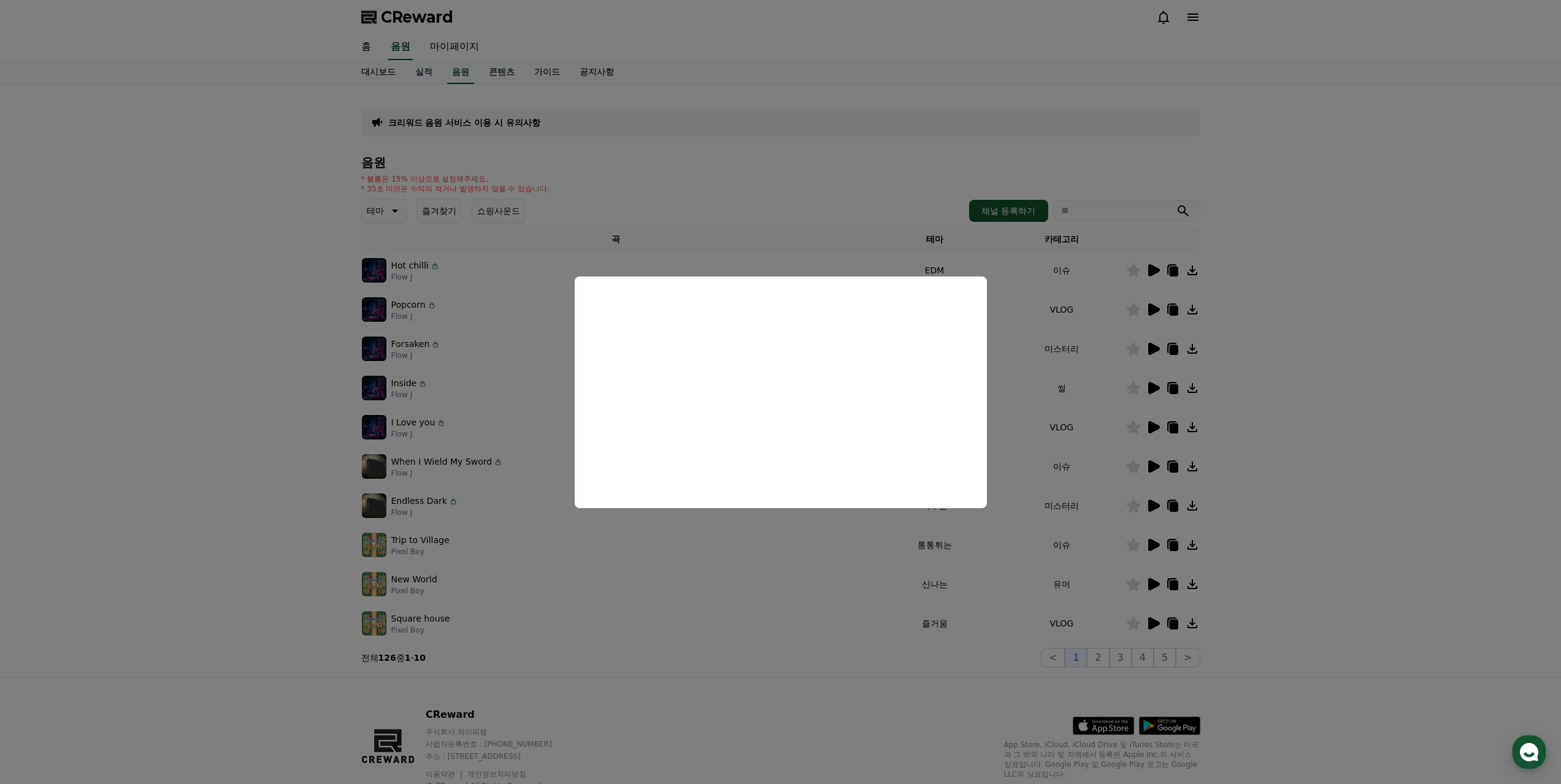
click at [784, 538] on button "close modal" at bounding box center [780, 392] width 1561 height 784
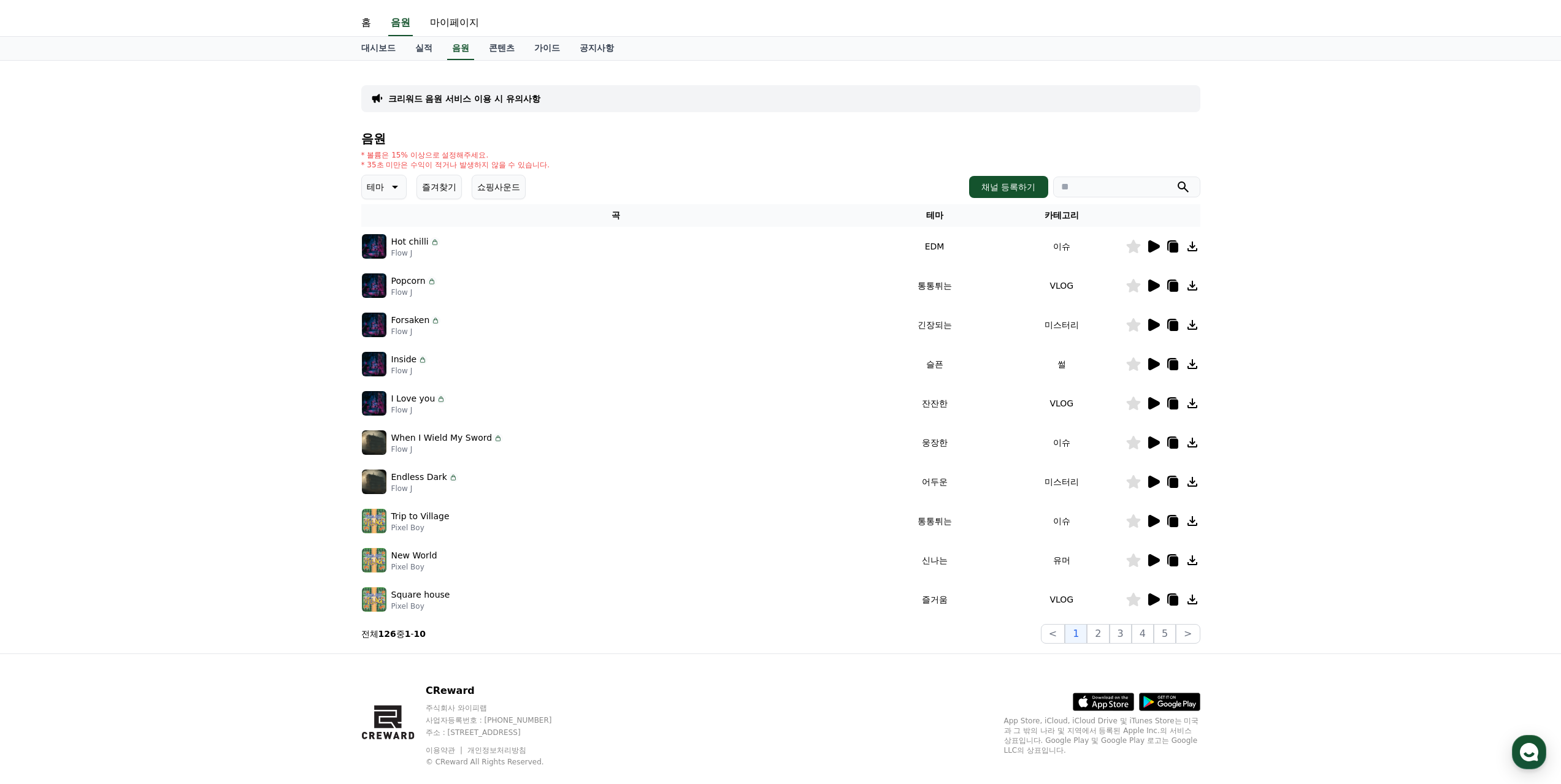
scroll to position [46, 0]
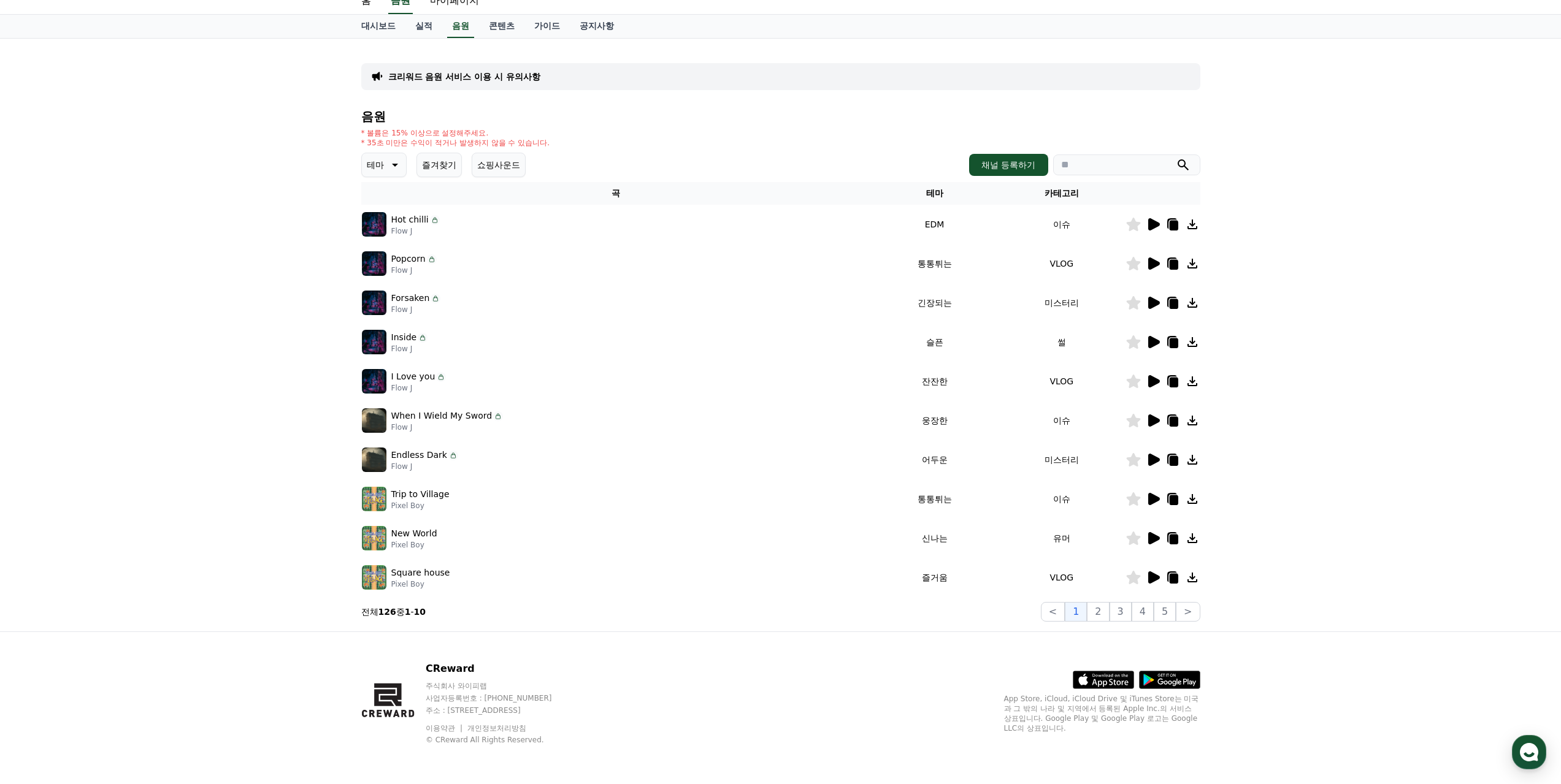
click at [1150, 576] on icon at bounding box center [1154, 578] width 11 height 12
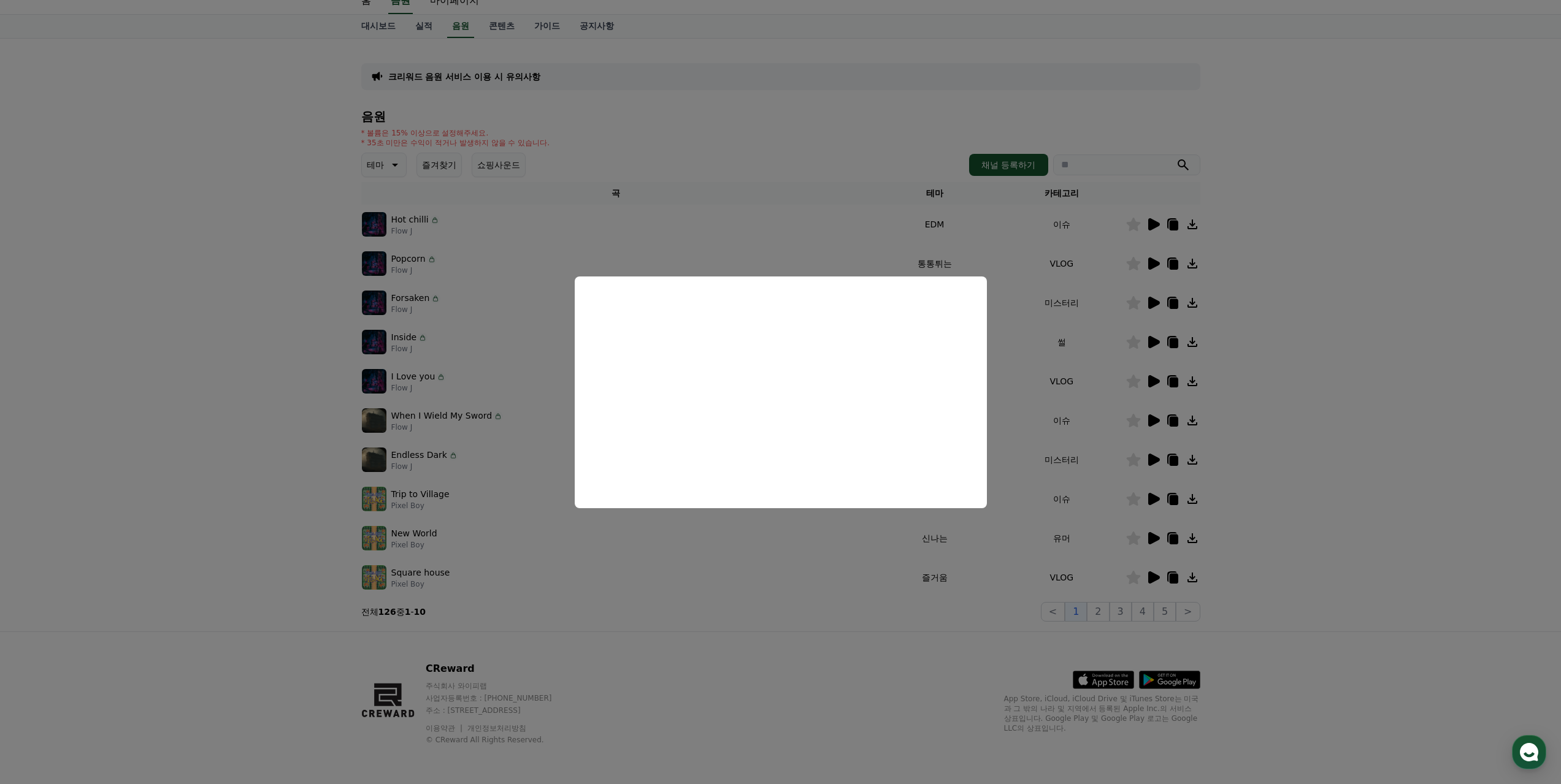
drag, startPoint x: 906, startPoint y: 595, endPoint x: 873, endPoint y: 594, distance: 33.0
click at [905, 595] on button "close modal" at bounding box center [780, 392] width 1561 height 784
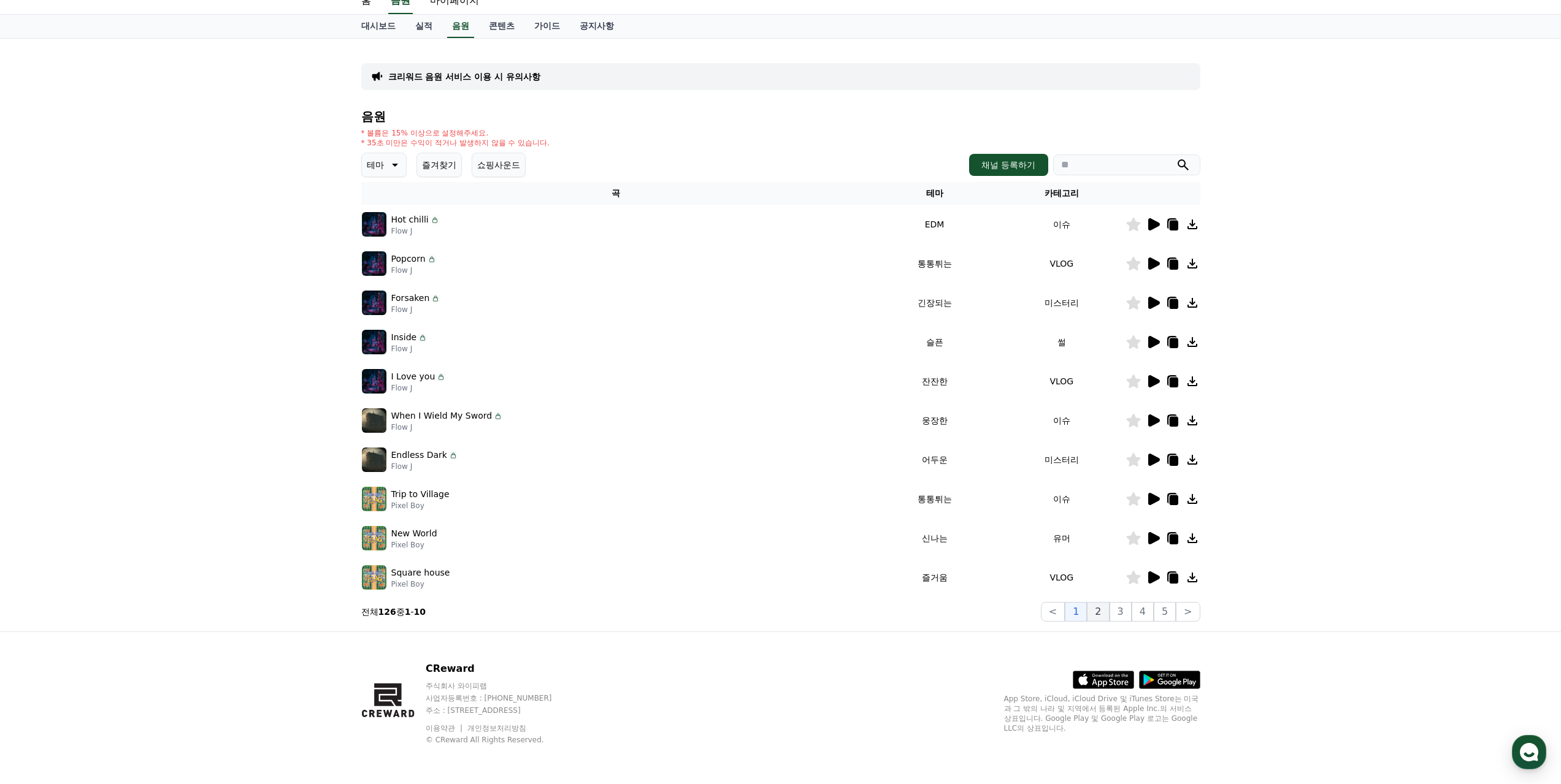
click at [1110, 615] on button "2" at bounding box center [1120, 611] width 22 height 19
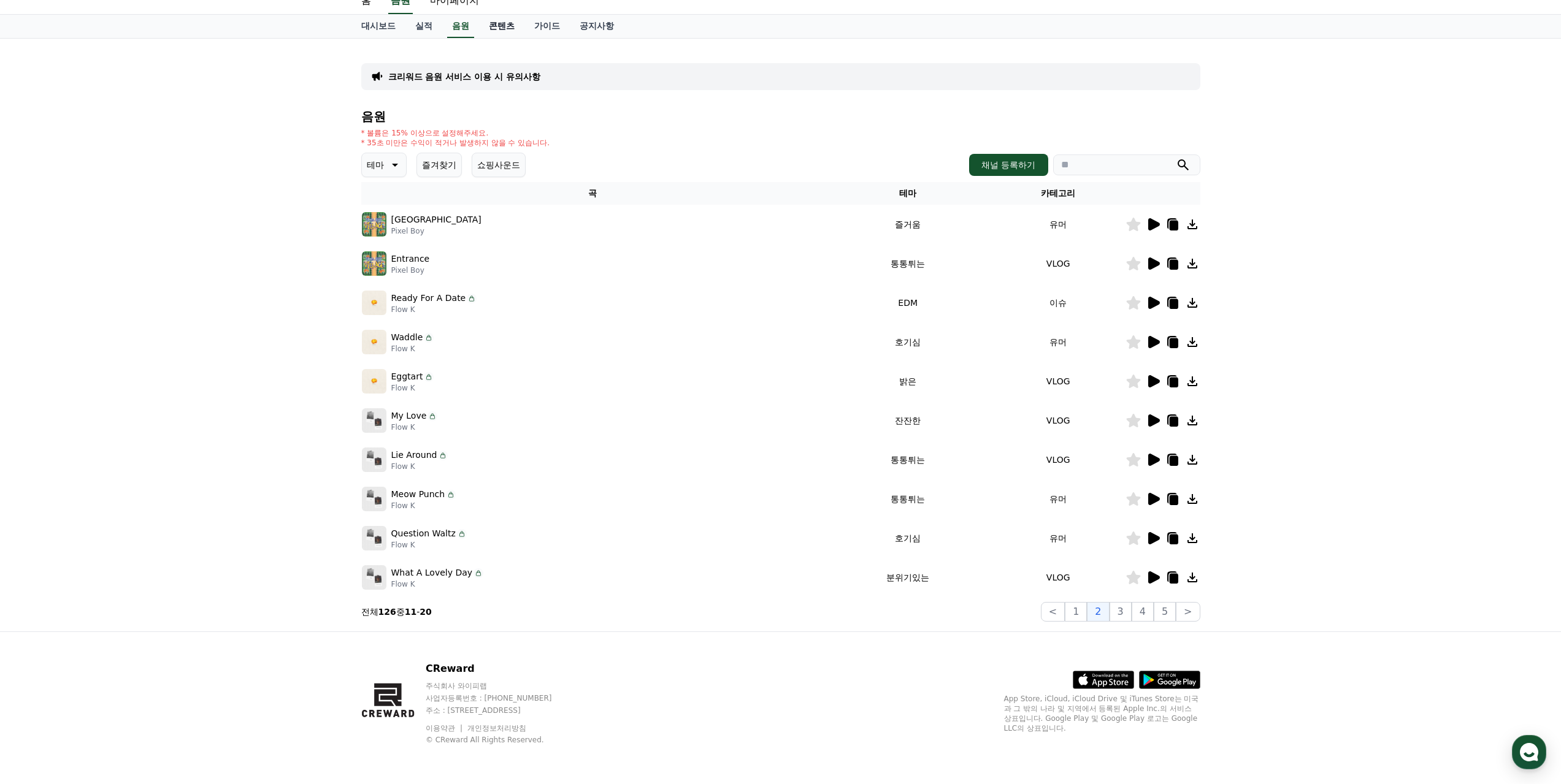
click at [494, 33] on link "콘텐츠" at bounding box center [502, 26] width 45 height 23
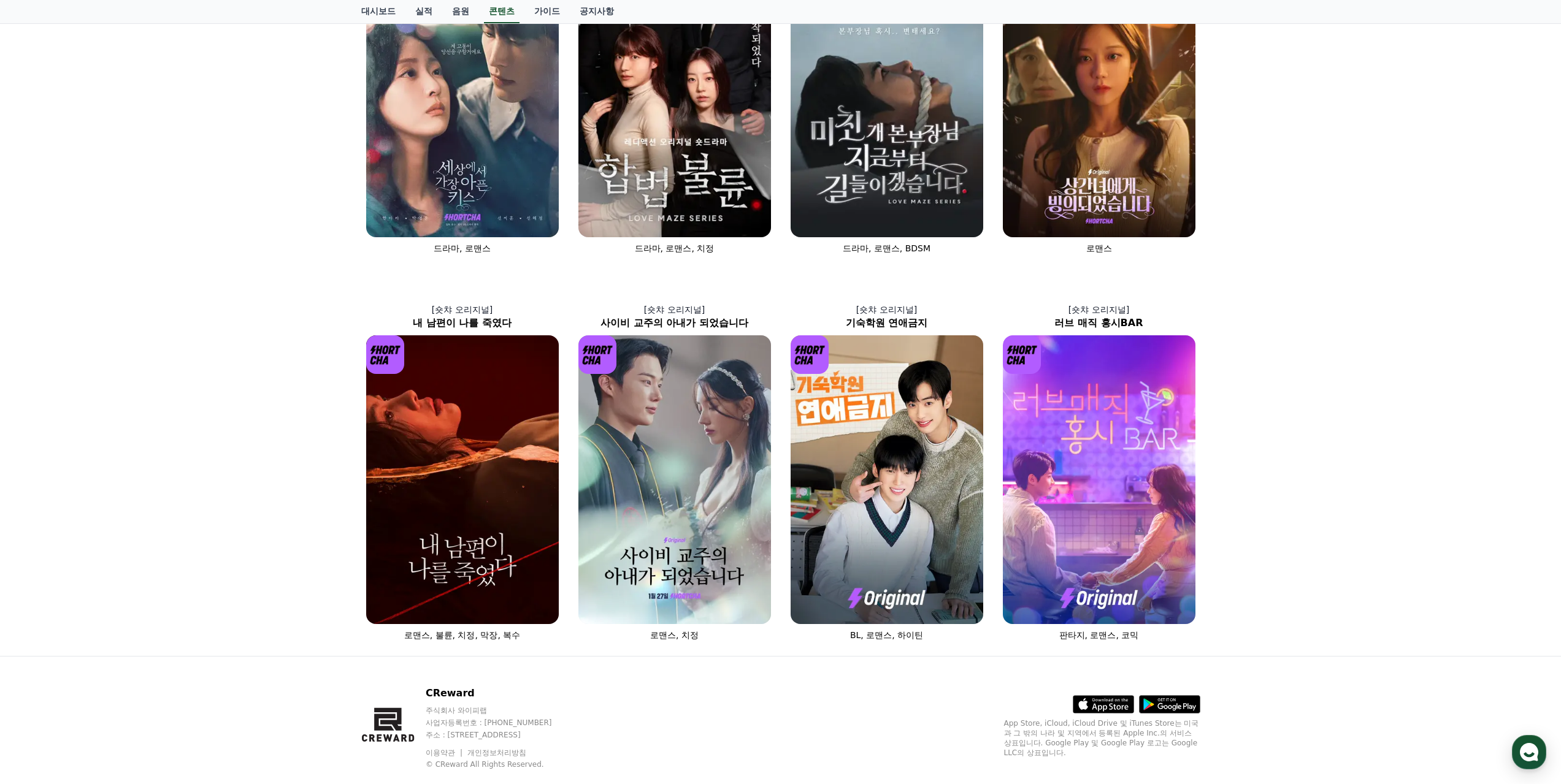
scroll to position [222, 0]
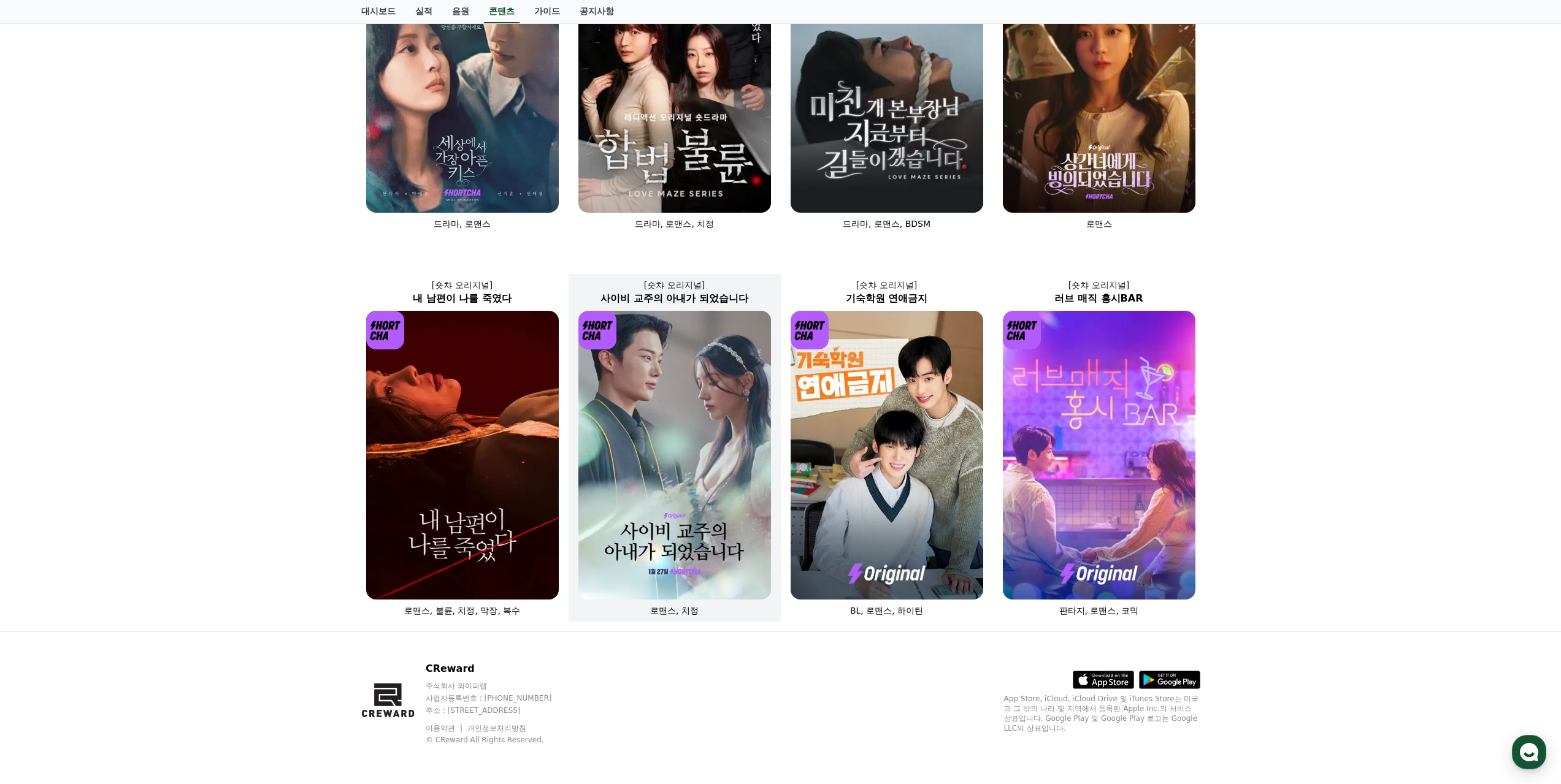
click at [620, 516] on img at bounding box center [675, 455] width 193 height 288
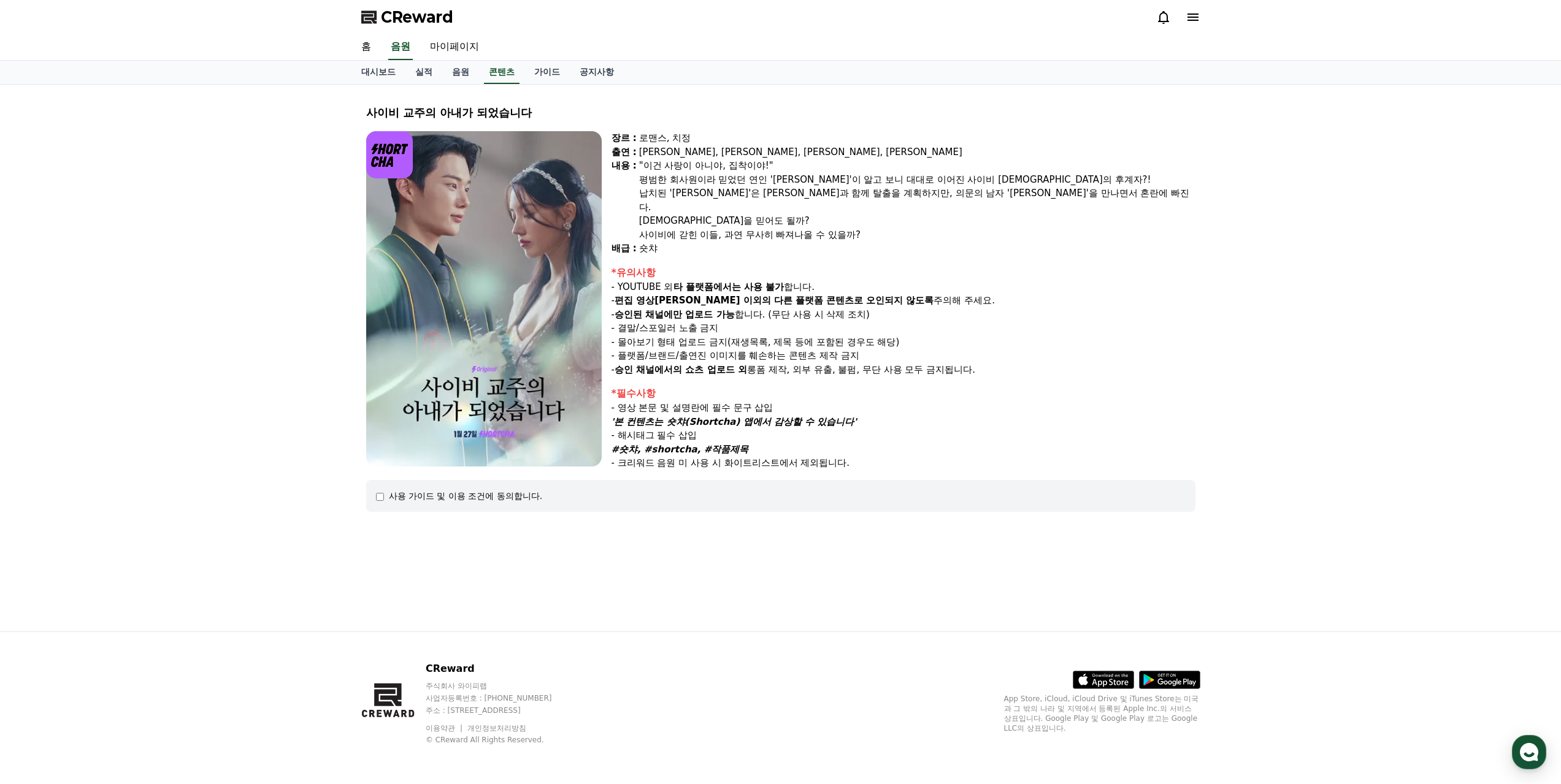
scroll to position [222, 0]
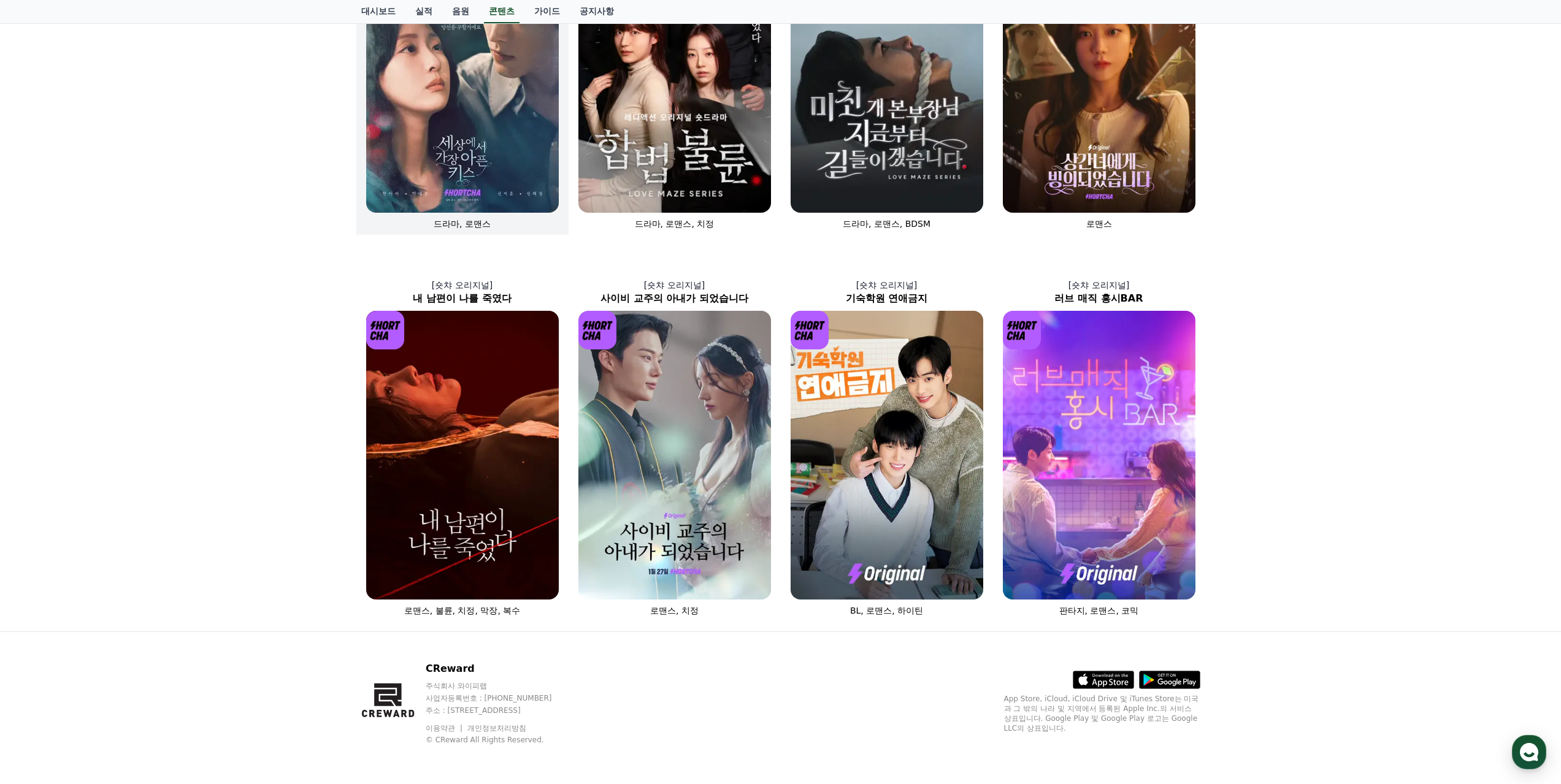
click at [465, 132] on img at bounding box center [462, 68] width 193 height 288
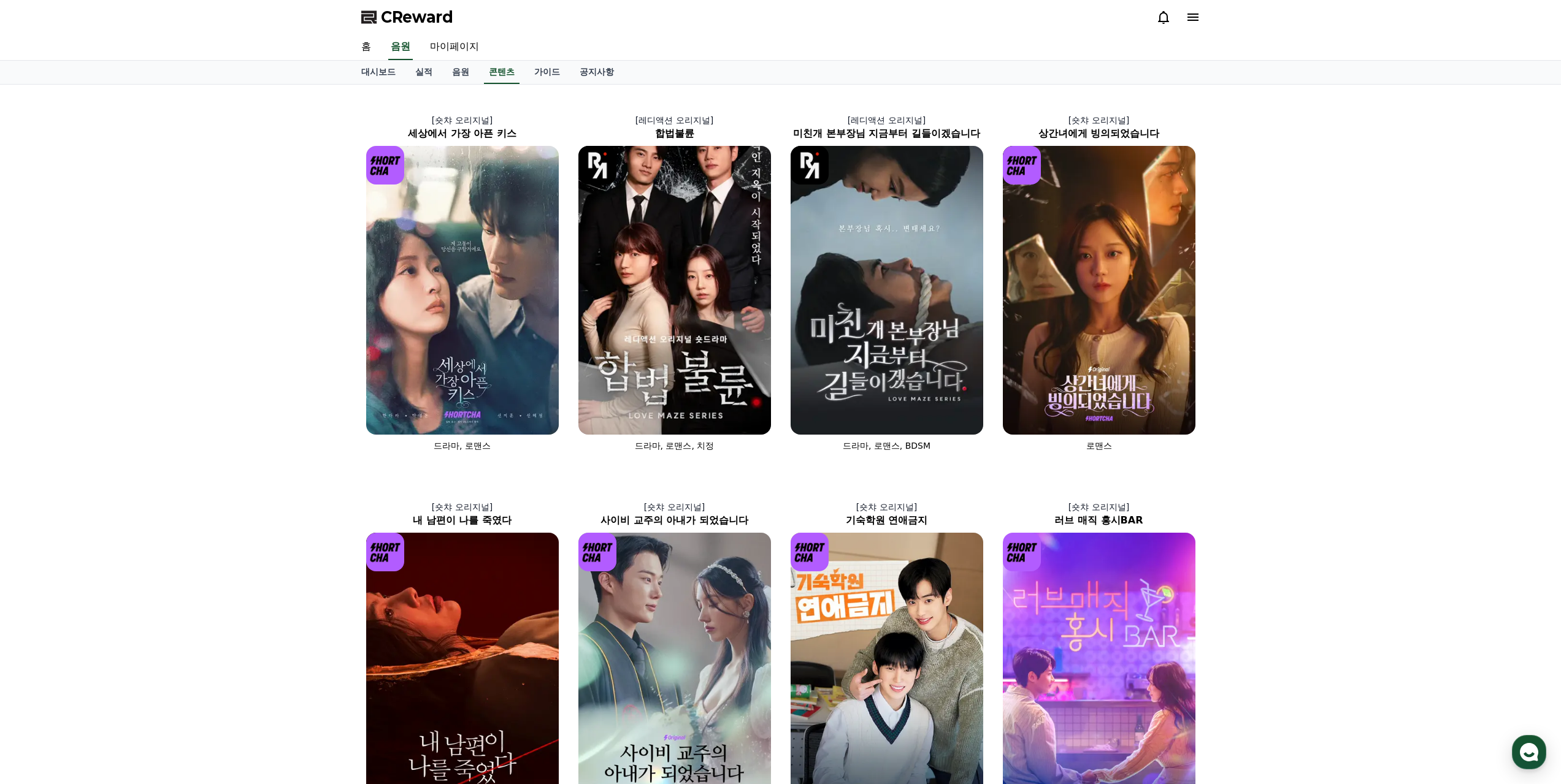
click at [267, 283] on div "[숏챠 오리지널] 세상에서 가장 아픈 키스 드라마, 로맨스 [레디액션 오리지널] 합법불륜 드라마, 로맨스, 치정 [레디액션 오리지널] 미친개 …" at bounding box center [780, 469] width 1561 height 769
click at [392, 45] on link "음원" at bounding box center [400, 47] width 25 height 26
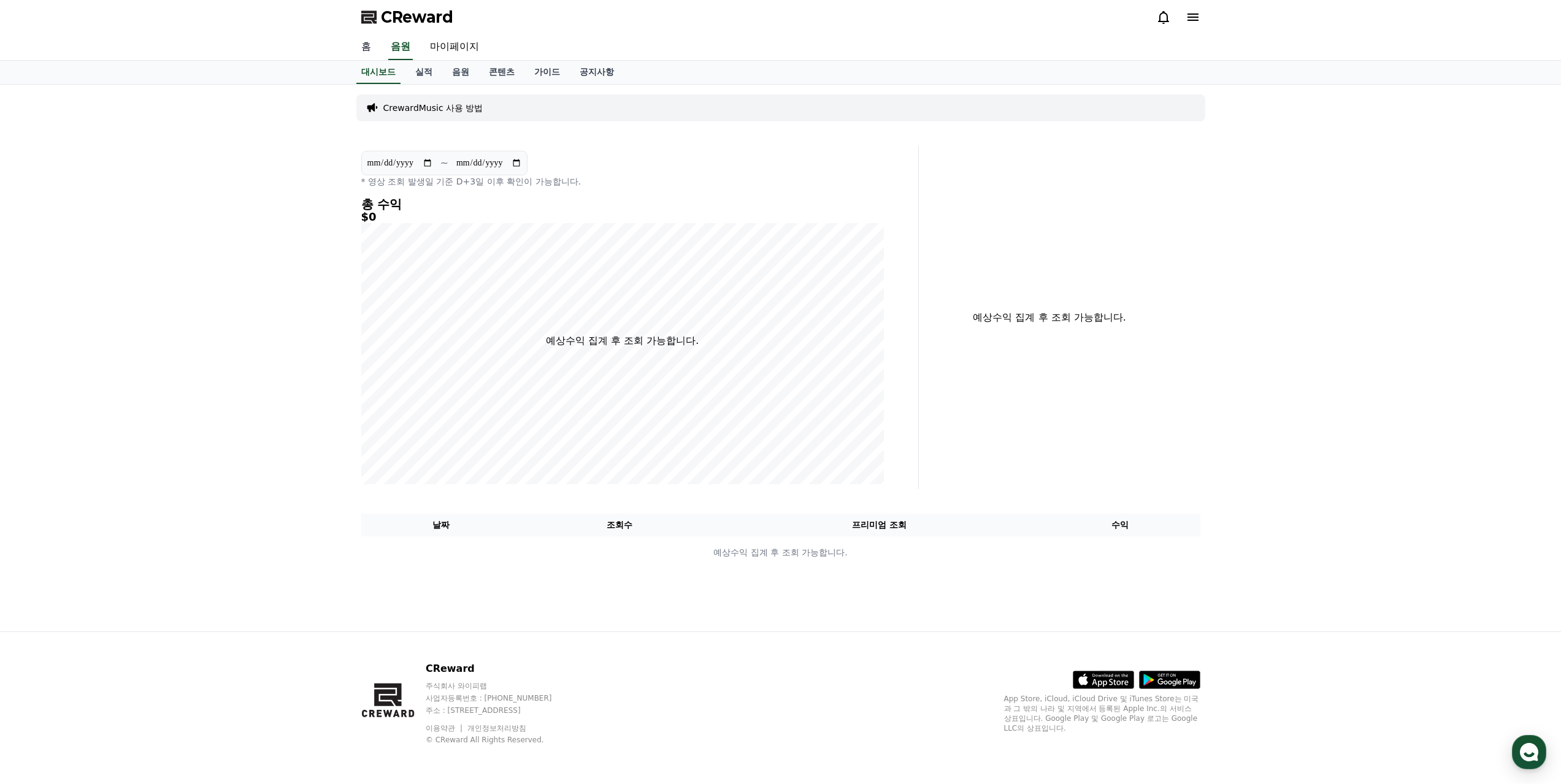
click at [367, 45] on link "홈" at bounding box center [366, 47] width 29 height 26
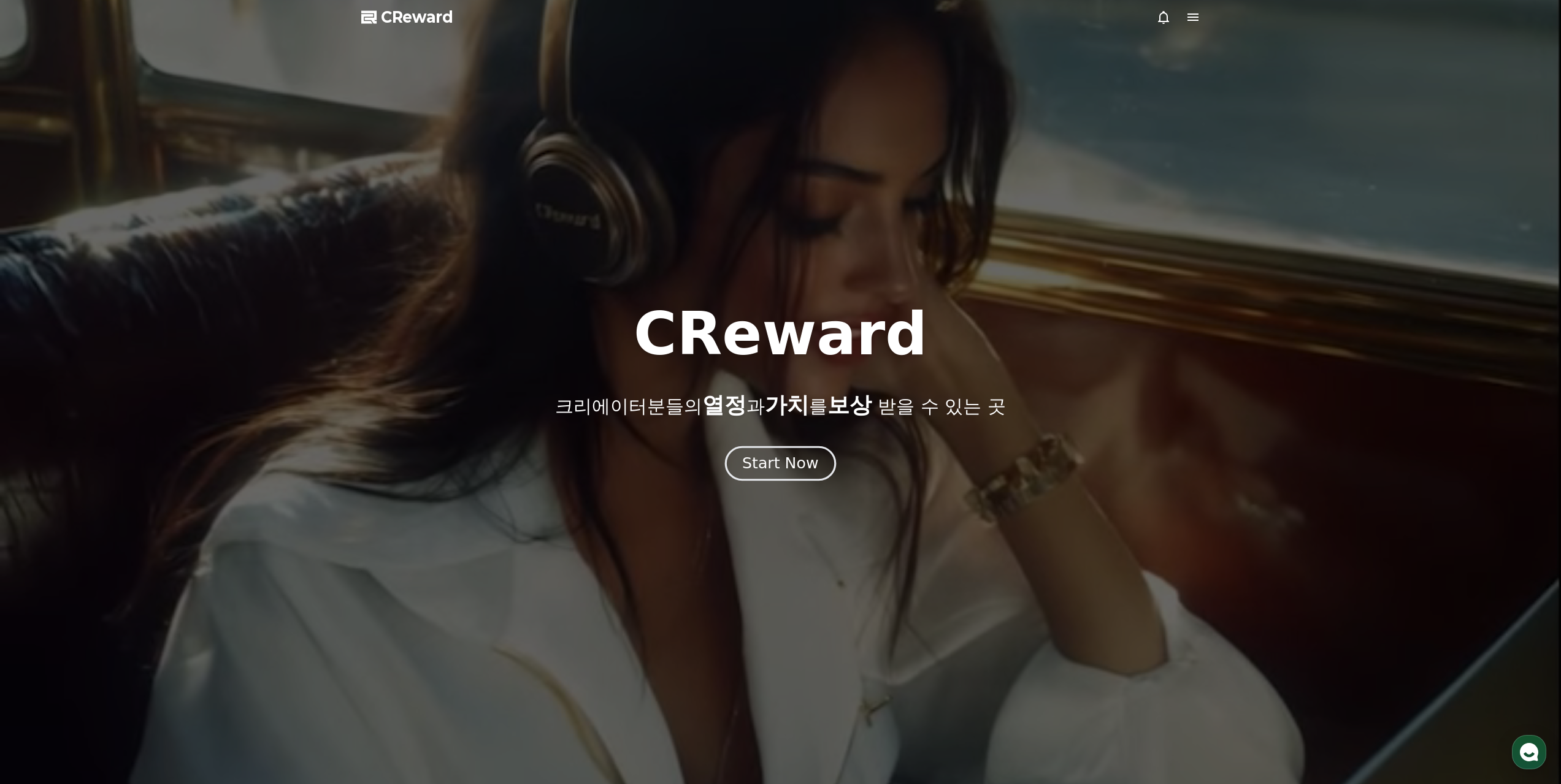
click at [777, 464] on div "Start Now" at bounding box center [780, 463] width 76 height 21
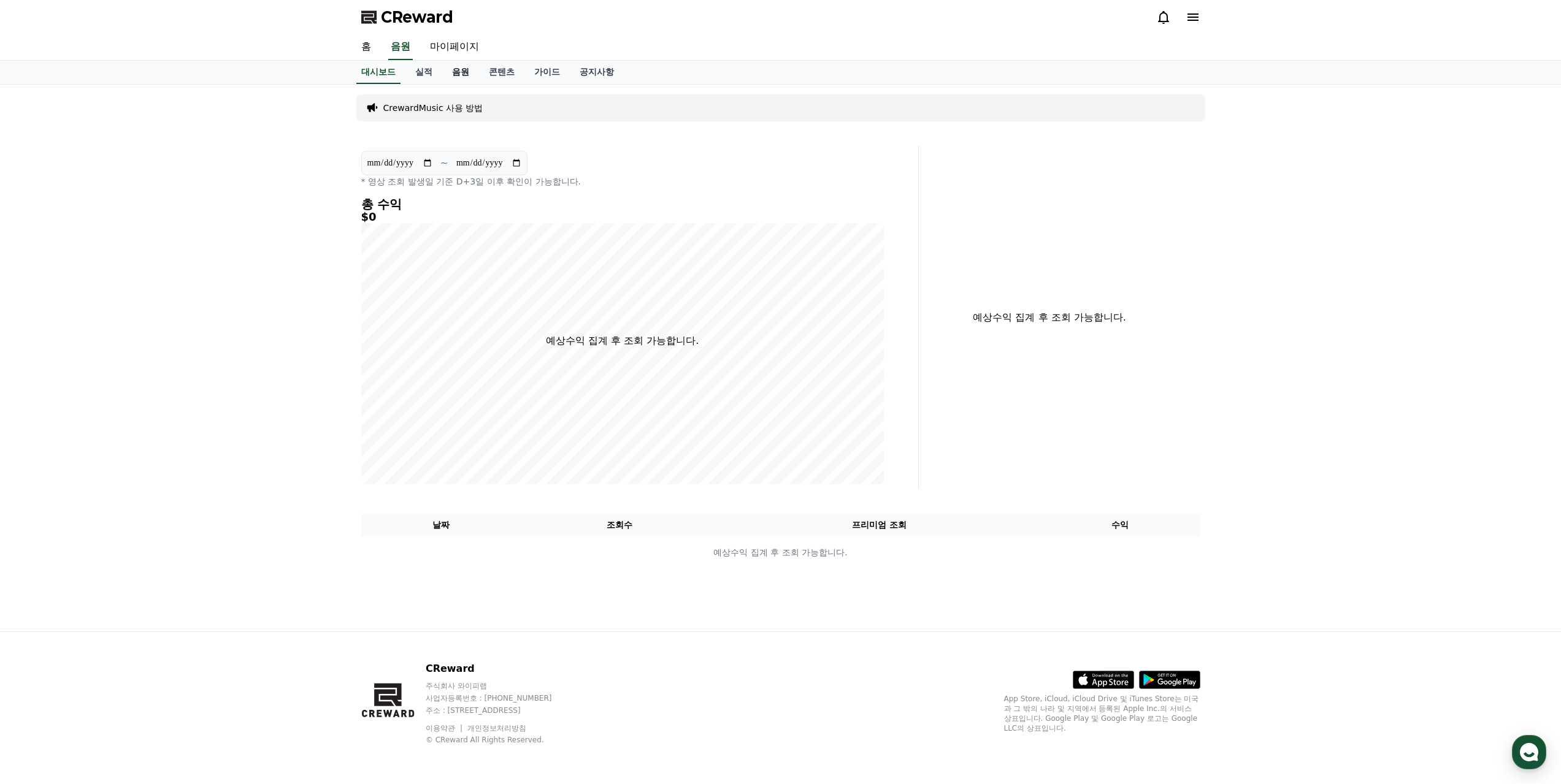
click at [458, 71] on link "음원" at bounding box center [460, 72] width 37 height 23
